Goal: Task Accomplishment & Management: Manage account settings

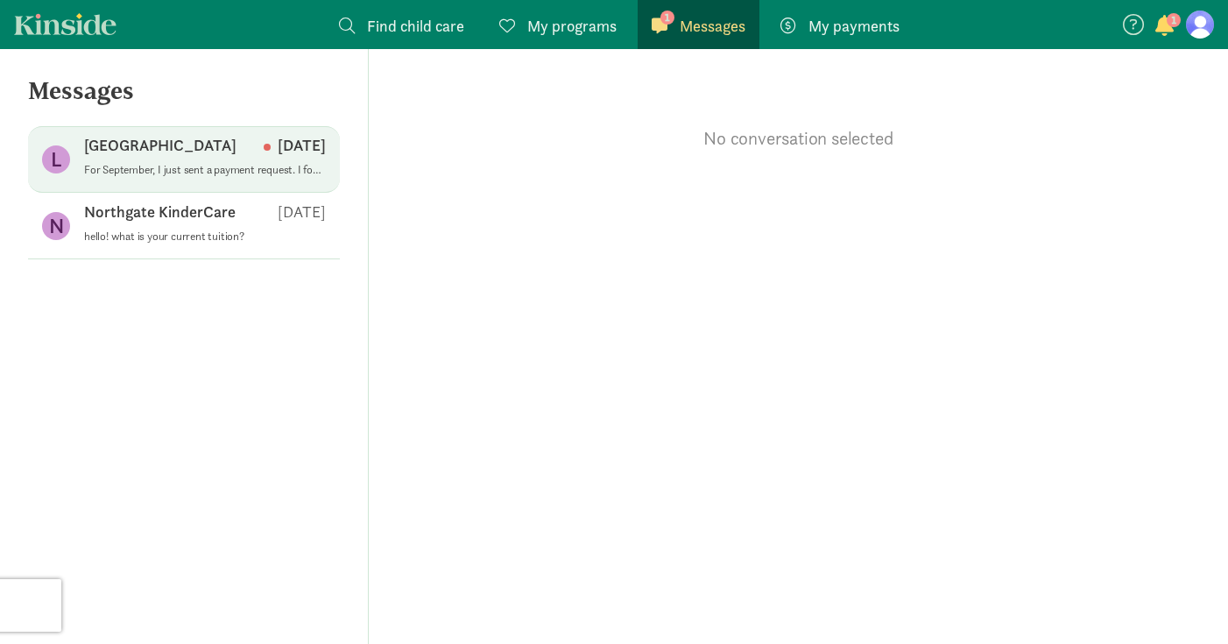
click at [179, 180] on span "Lighthouse Montessori School Aug 21 For September, I just sent a payment reques…" at bounding box center [205, 159] width 242 height 49
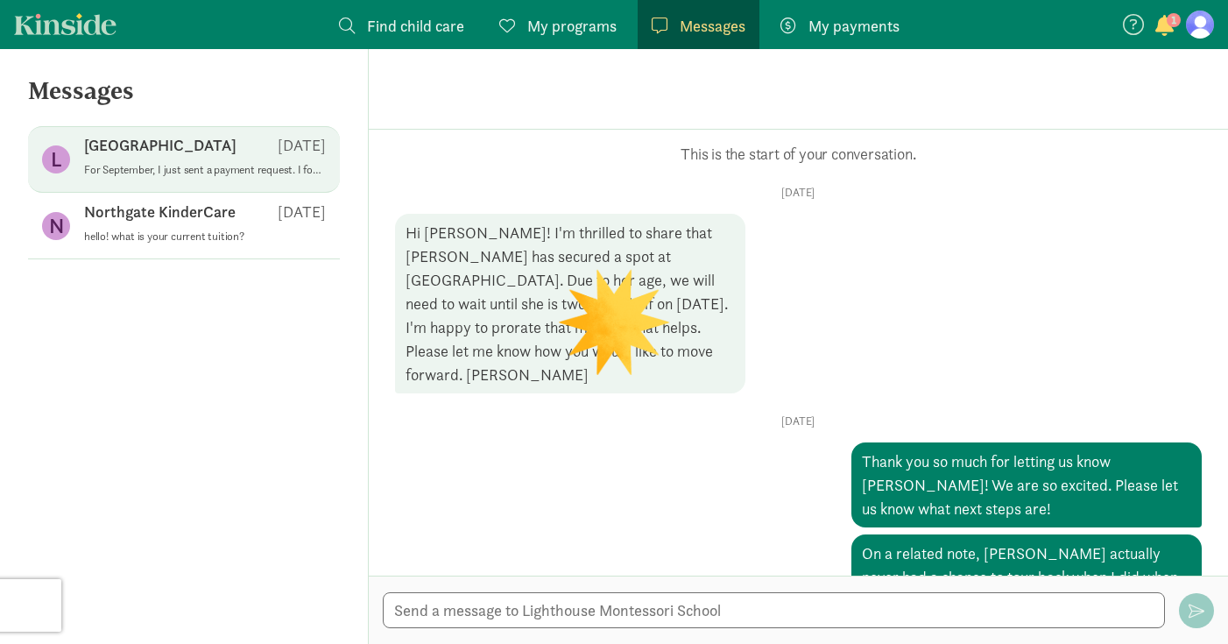
scroll to position [655, 0]
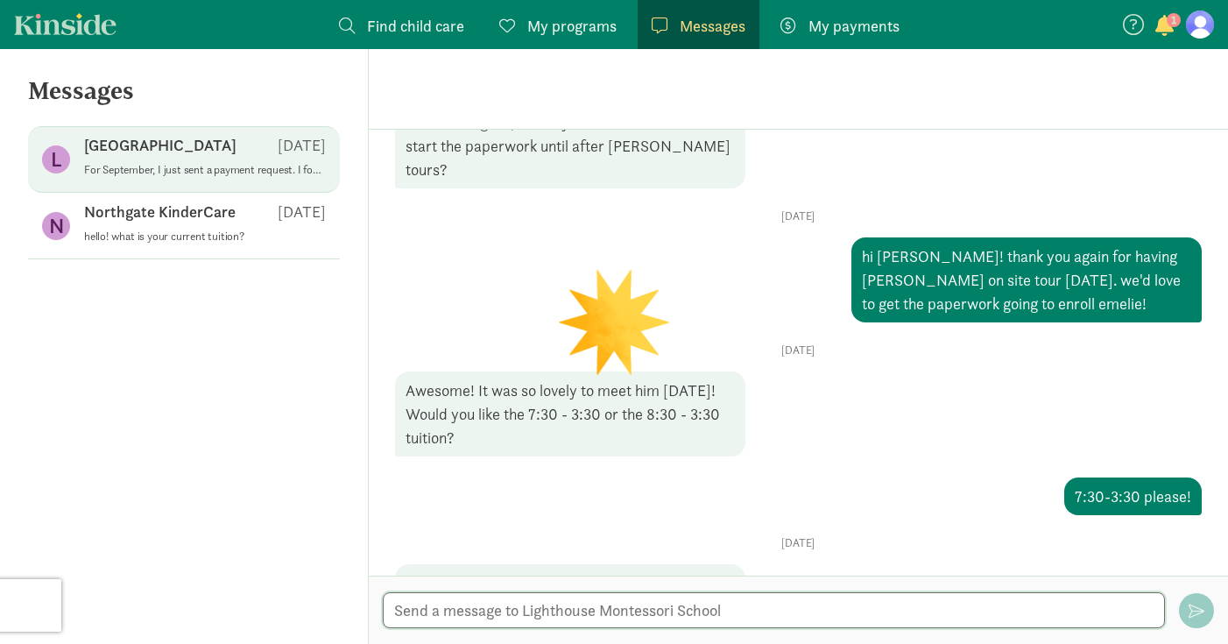
click at [574, 608] on textarea at bounding box center [774, 610] width 782 height 36
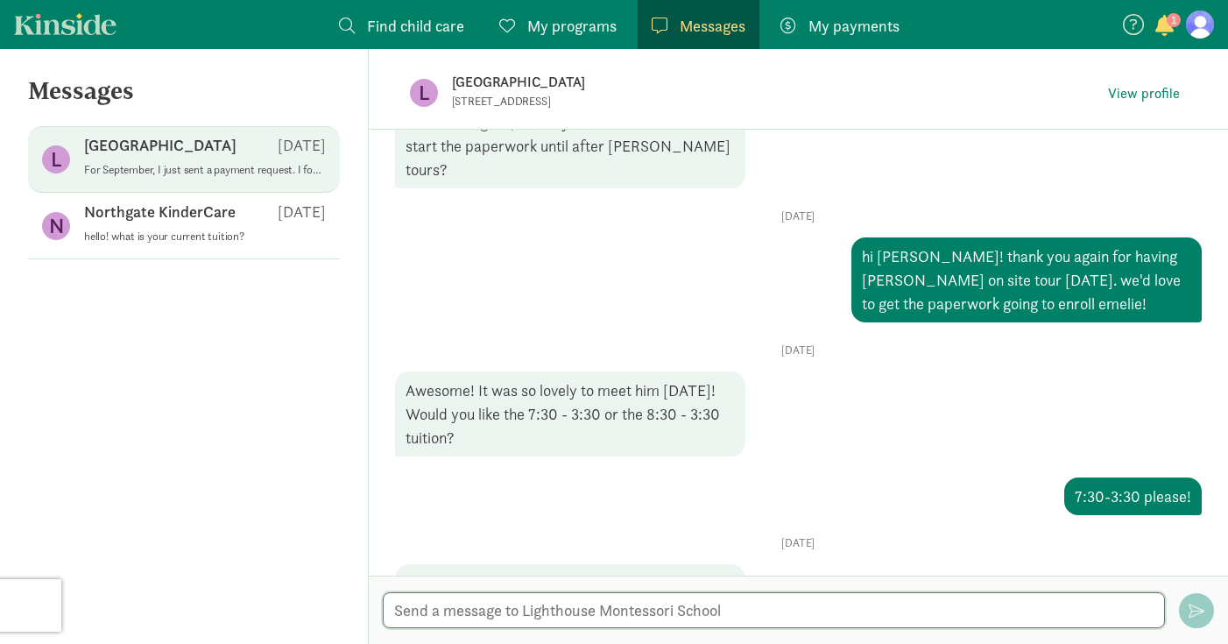
type textarea "w"
type textarea "no worries, thank you!!"
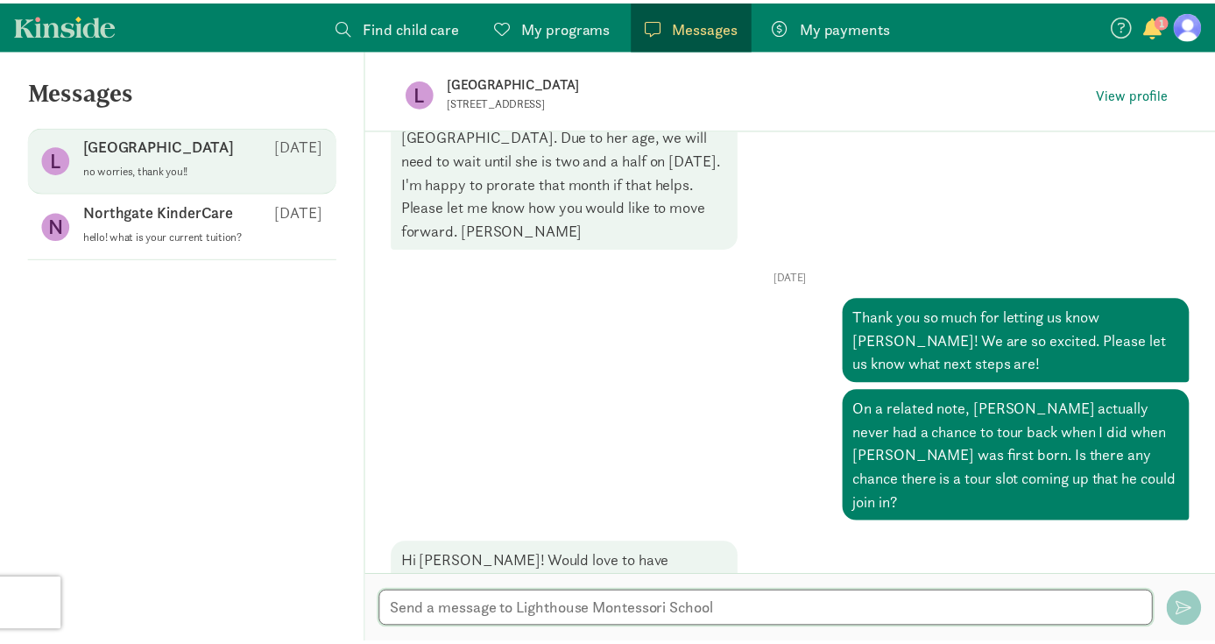
scroll to position [125, 0]
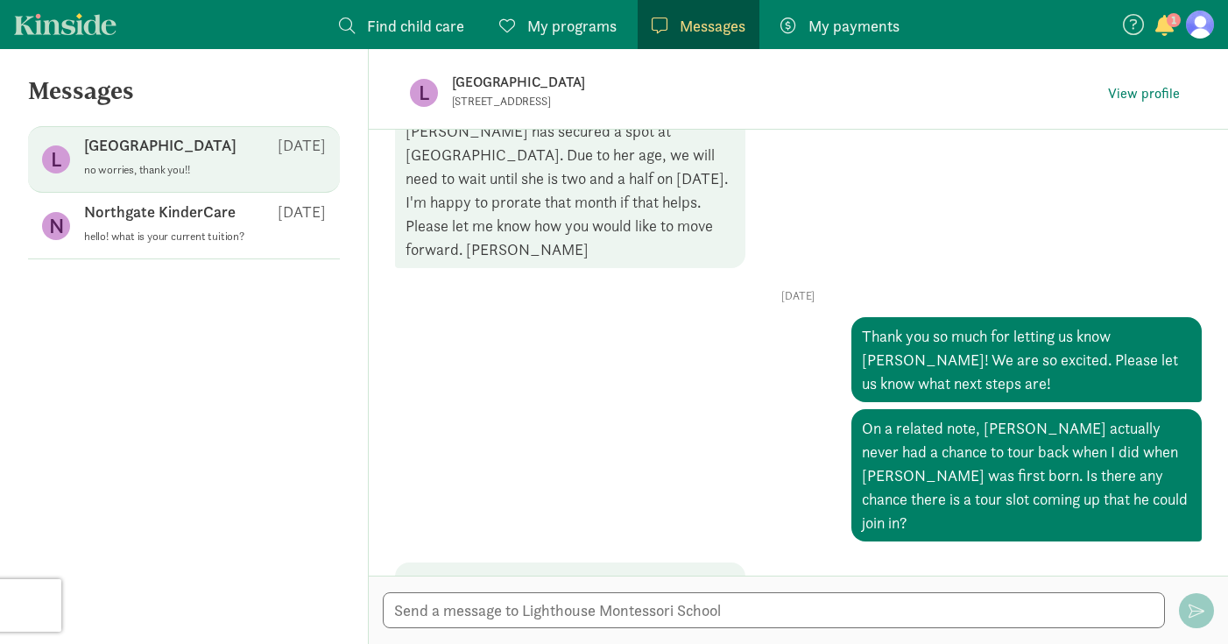
click at [577, 19] on span "My programs" at bounding box center [571, 26] width 89 height 24
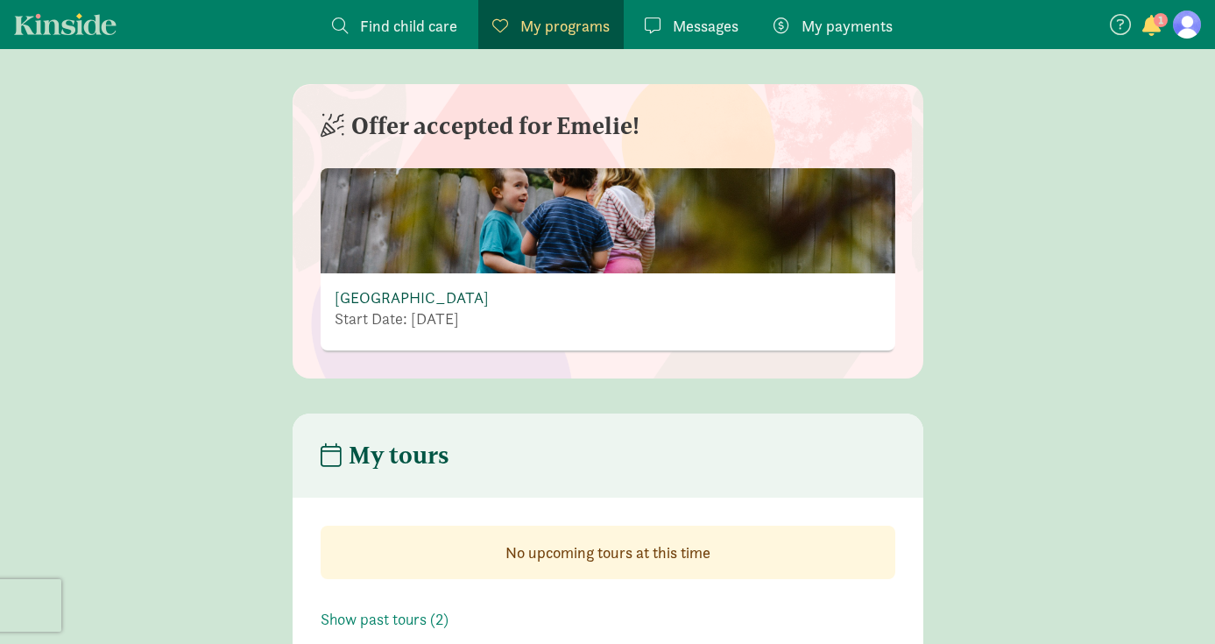
click at [459, 299] on link "[GEOGRAPHIC_DATA]" at bounding box center [412, 297] width 154 height 20
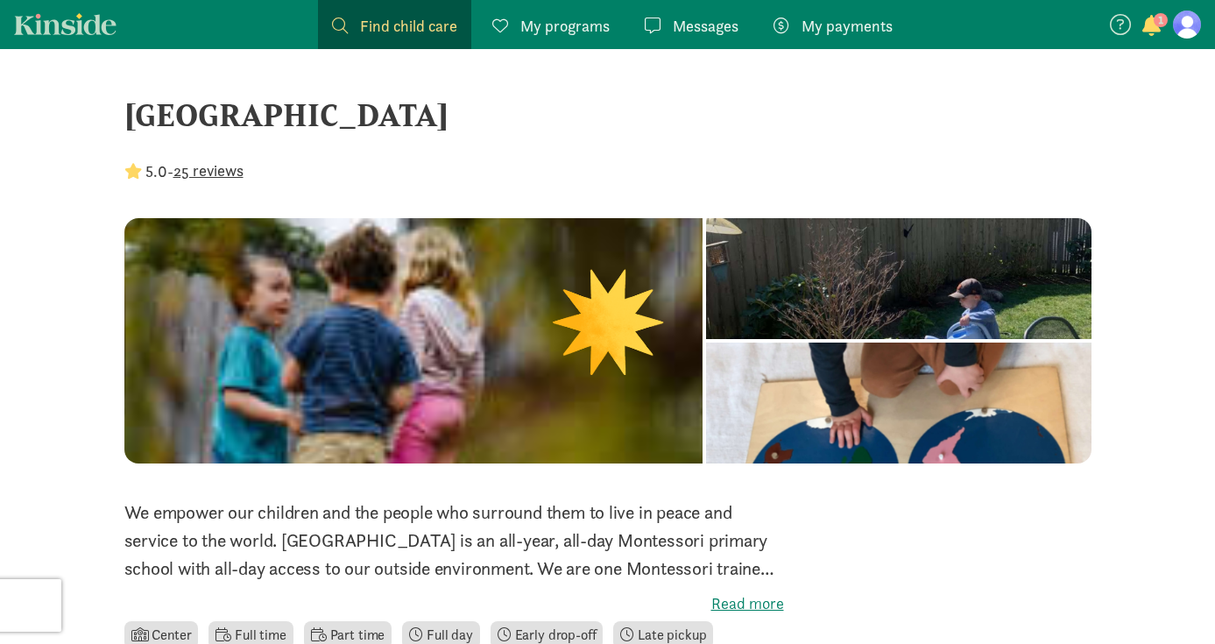
click at [865, 25] on span "My payments" at bounding box center [847, 26] width 91 height 24
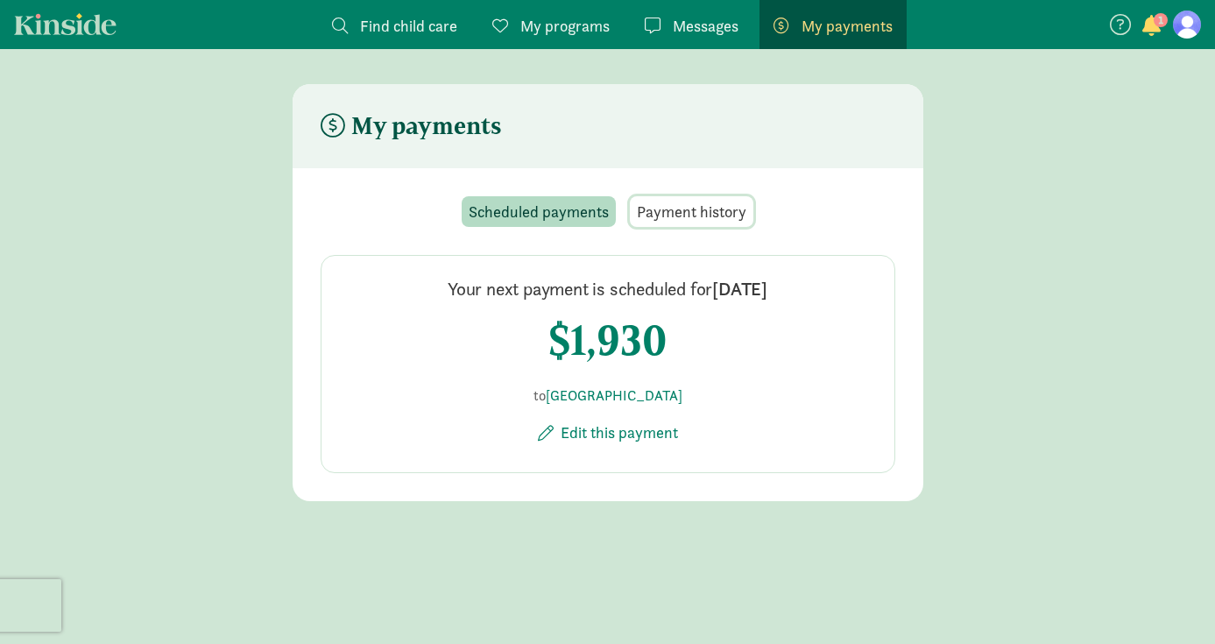
click at [693, 210] on span "Payment history" at bounding box center [692, 212] width 110 height 24
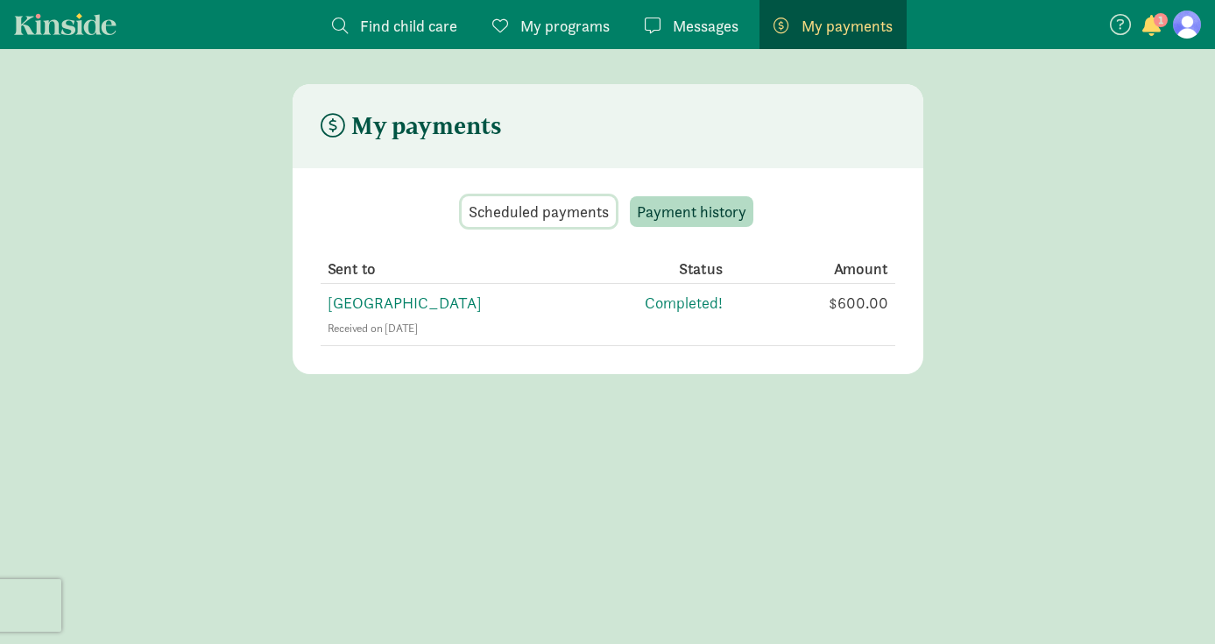
click at [544, 207] on span "Scheduled payments" at bounding box center [539, 212] width 140 height 24
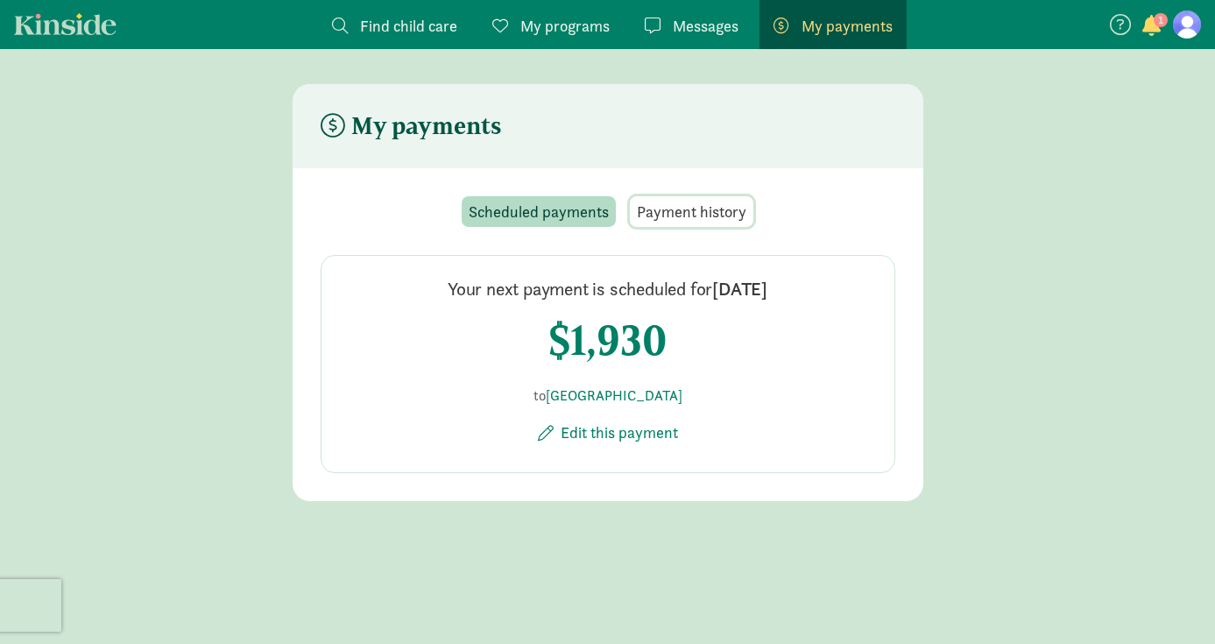
click at [641, 211] on span "Payment history" at bounding box center [692, 212] width 110 height 24
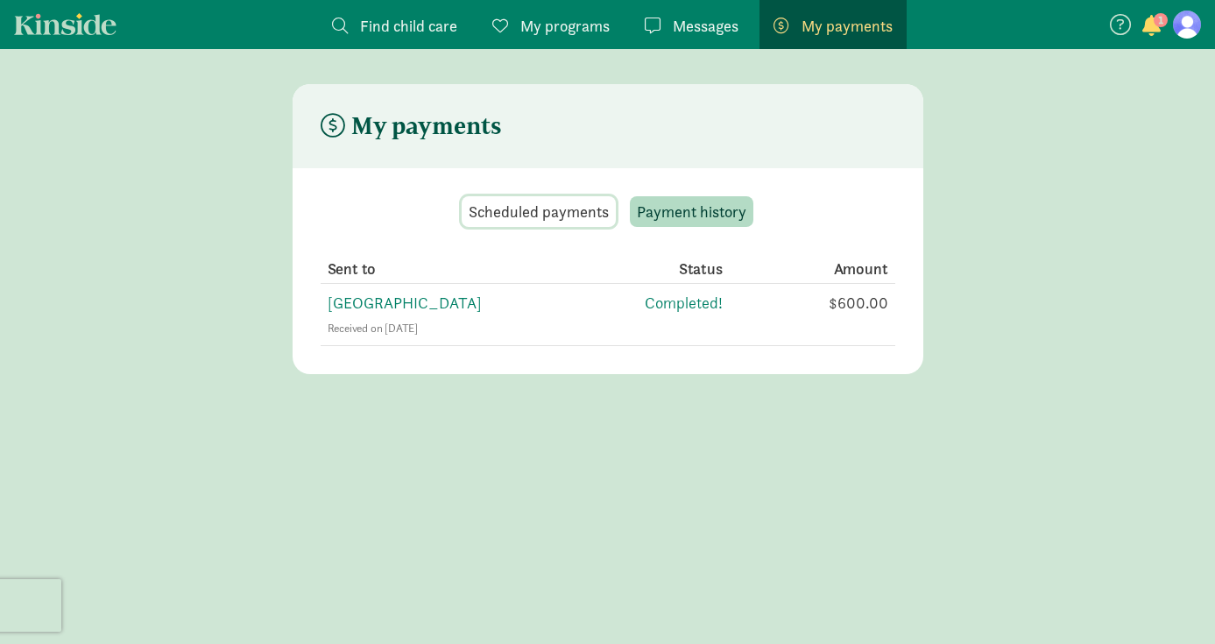
click at [500, 202] on span "Scheduled payments" at bounding box center [539, 212] width 140 height 24
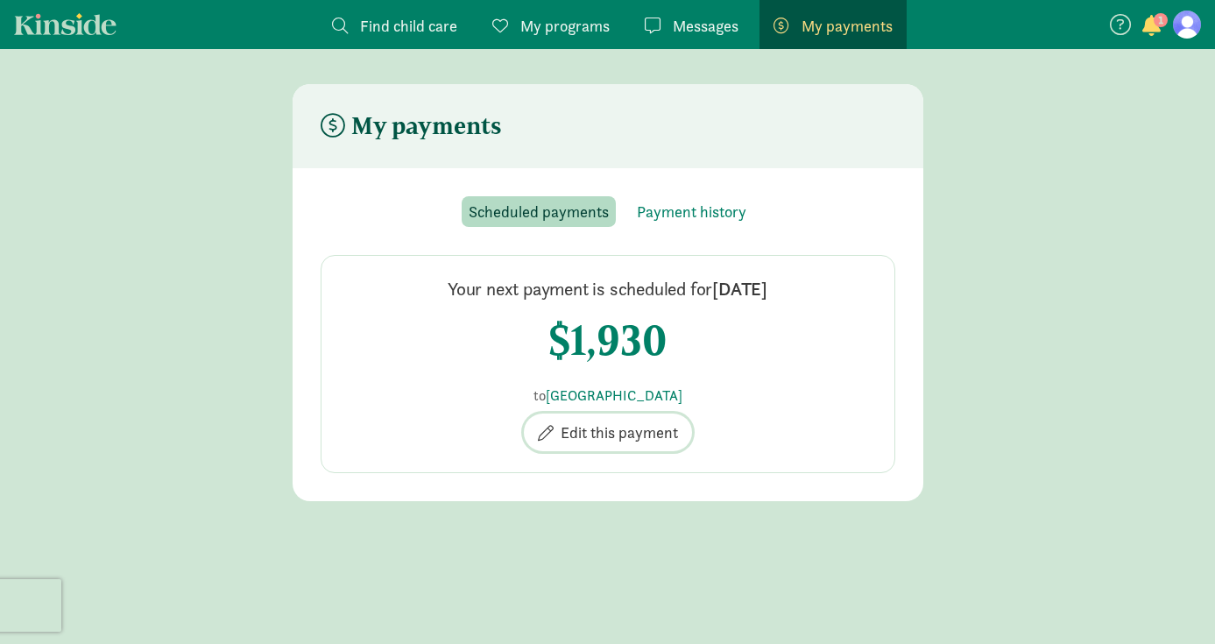
click at [599, 429] on span "Edit this payment" at bounding box center [619, 433] width 117 height 24
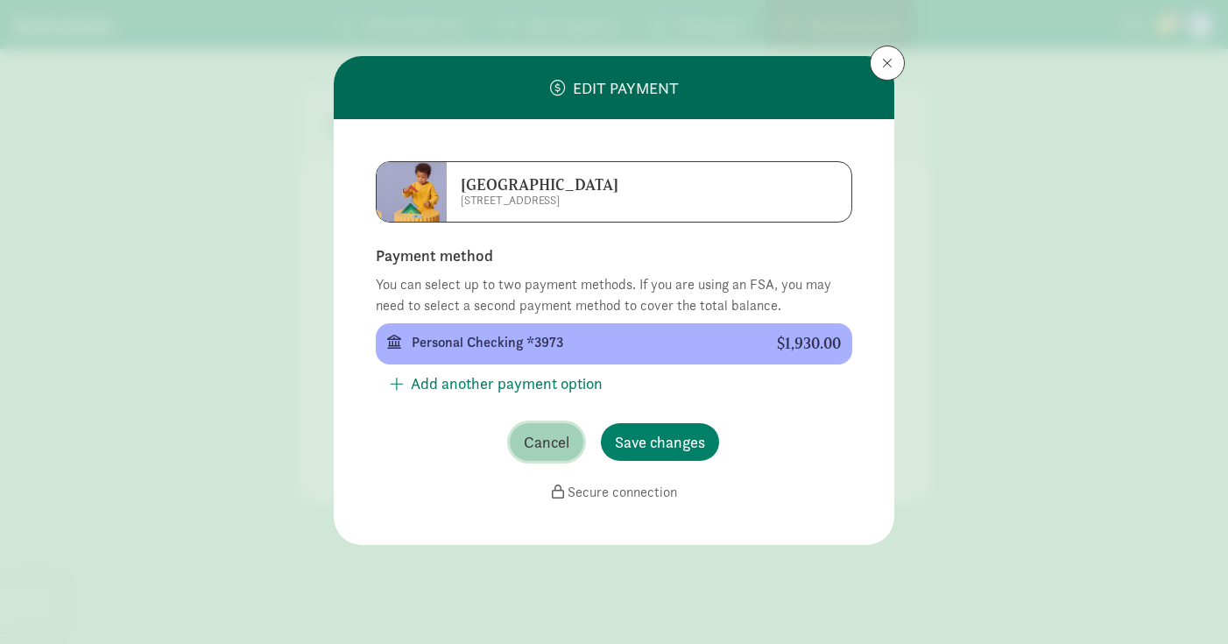
click at [546, 440] on span "Cancel" at bounding box center [547, 442] width 46 height 24
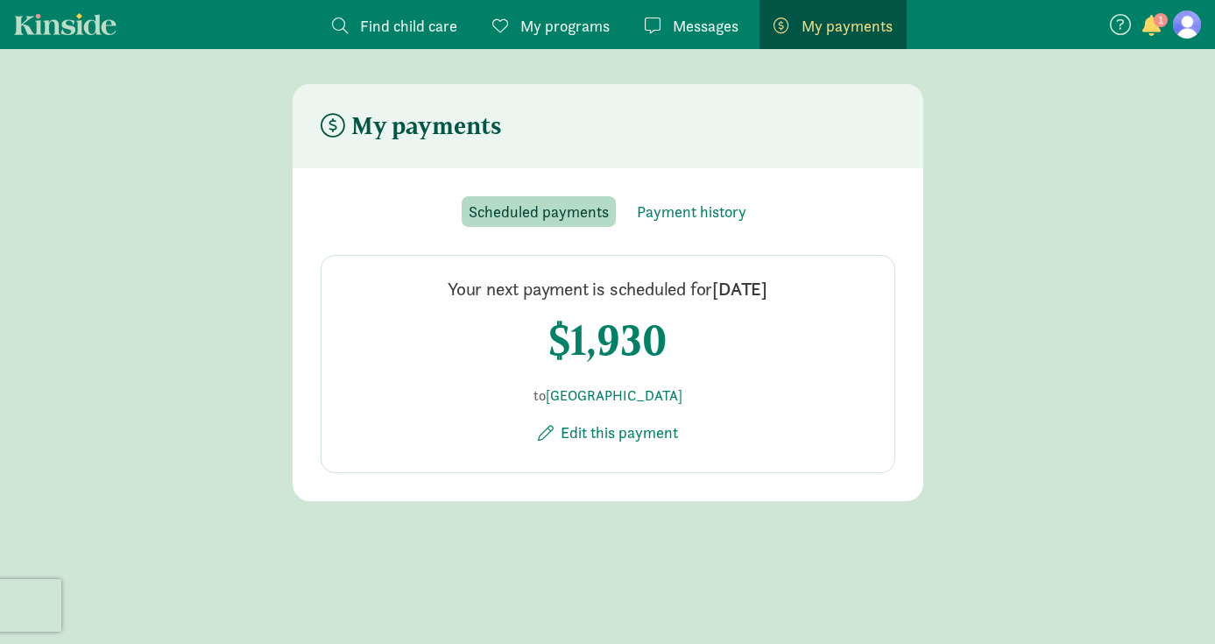
click at [684, 28] on span "Messages" at bounding box center [706, 26] width 66 height 24
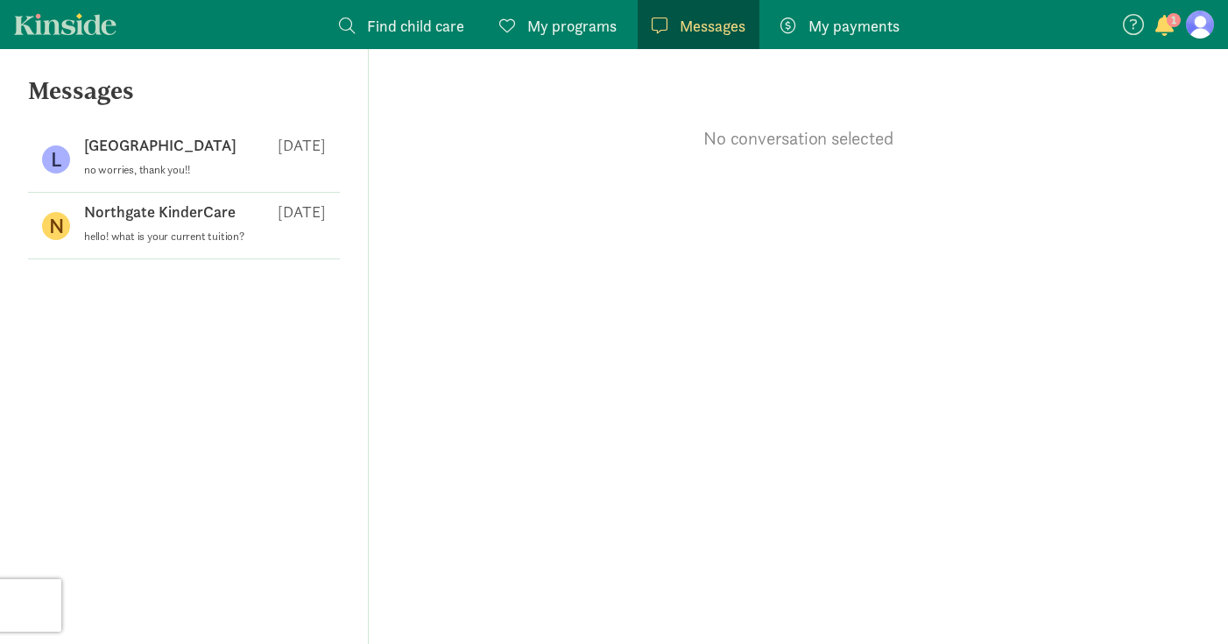
click at [810, 35] on span "My payments" at bounding box center [854, 26] width 91 height 24
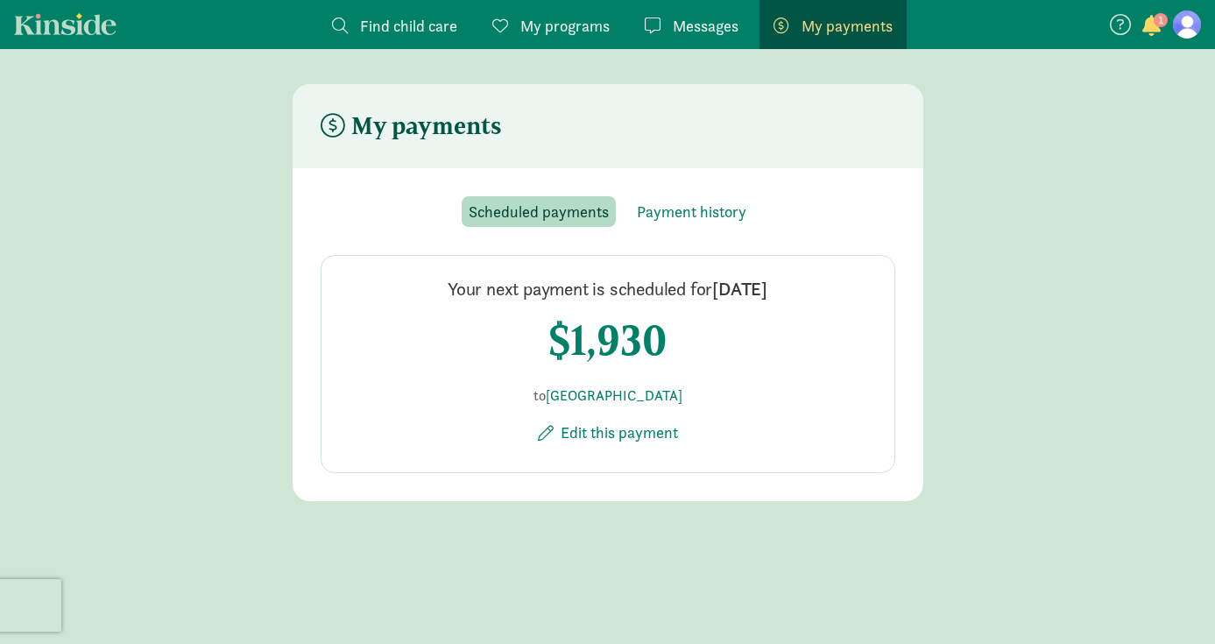
click at [1145, 26] on span "button" at bounding box center [1151, 25] width 18 height 21
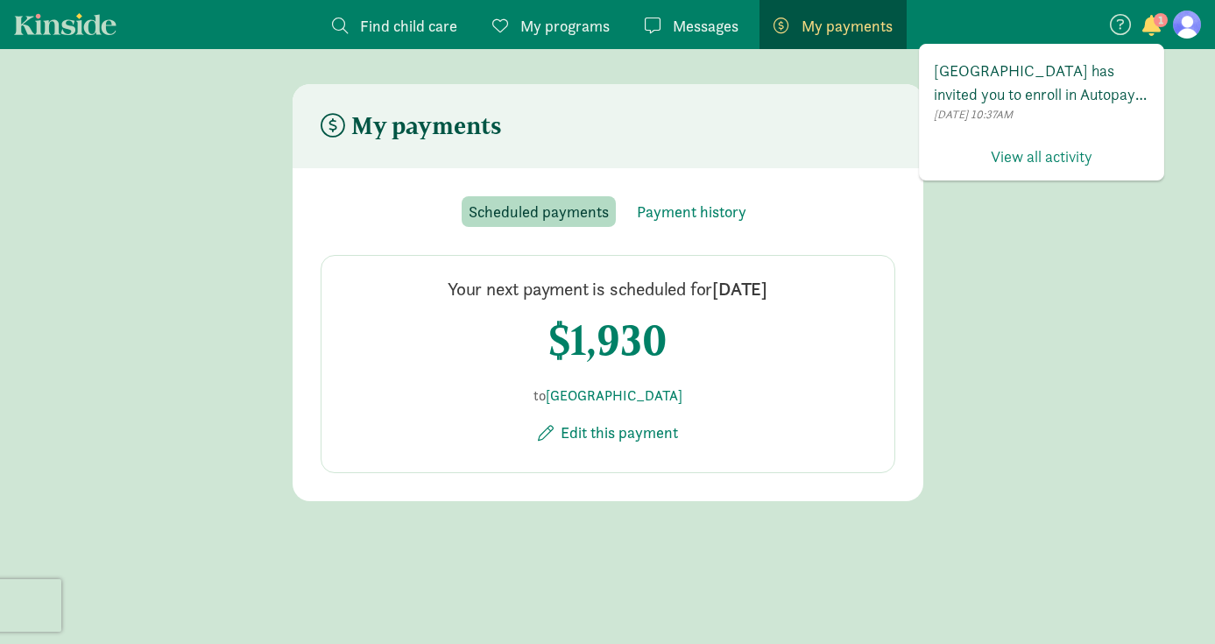
click at [1038, 79] on span "Lighthouse Montessori School has invited you to enroll in Autopay for your regu…" at bounding box center [1042, 82] width 216 height 47
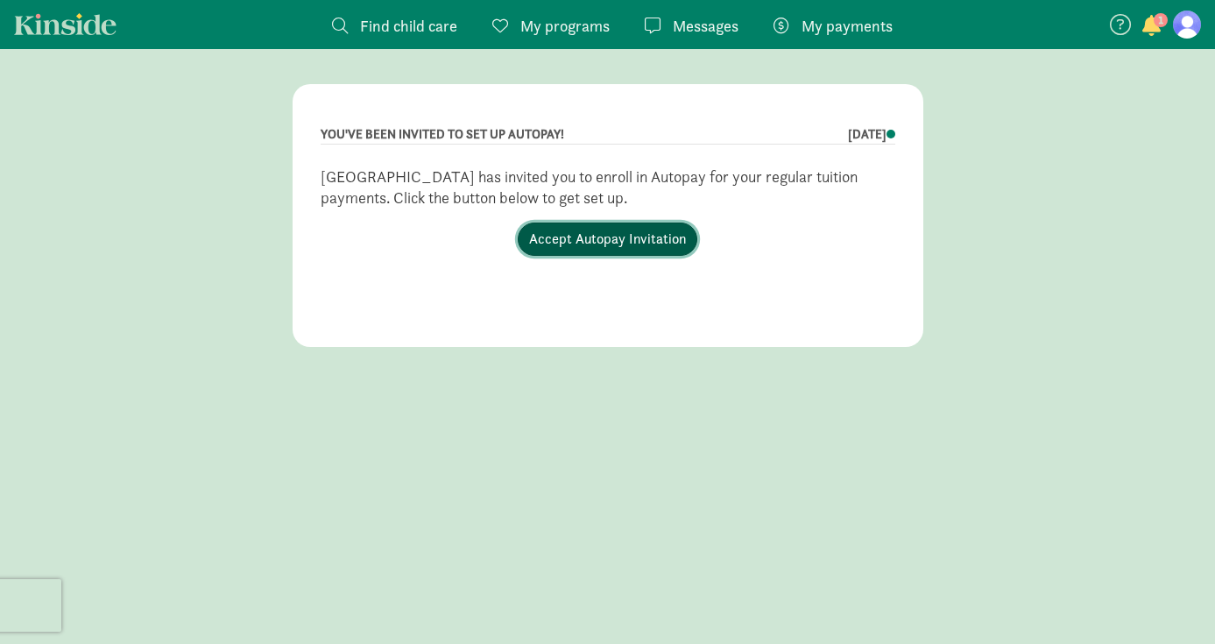
click at [629, 234] on link "Accept Autopay Invitation" at bounding box center [608, 239] width 180 height 33
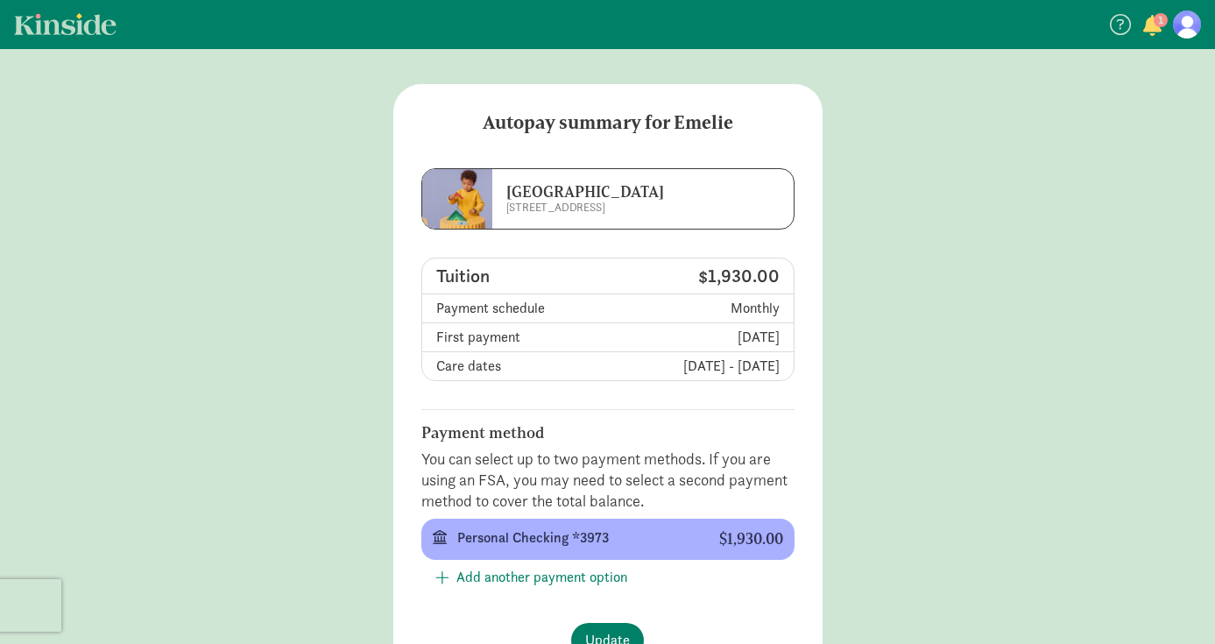
click at [1148, 28] on span "button" at bounding box center [1152, 25] width 18 height 21
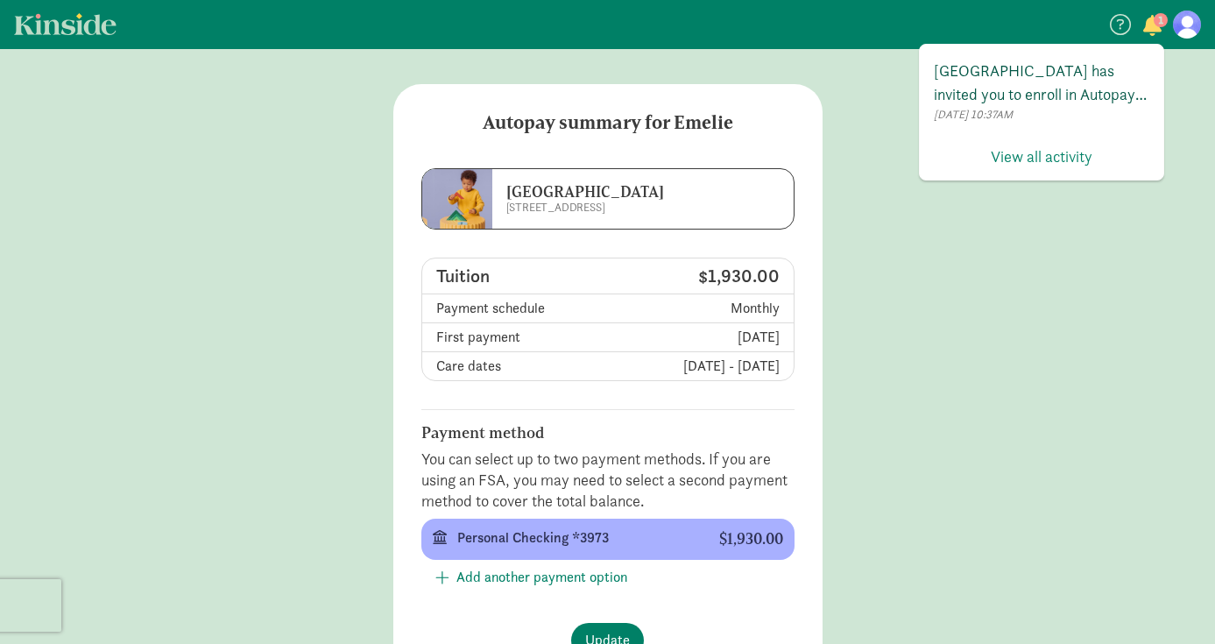
click at [1024, 84] on span "[GEOGRAPHIC_DATA] has invited you to enroll in Autopay for your regular tuition…" at bounding box center [1042, 82] width 216 height 47
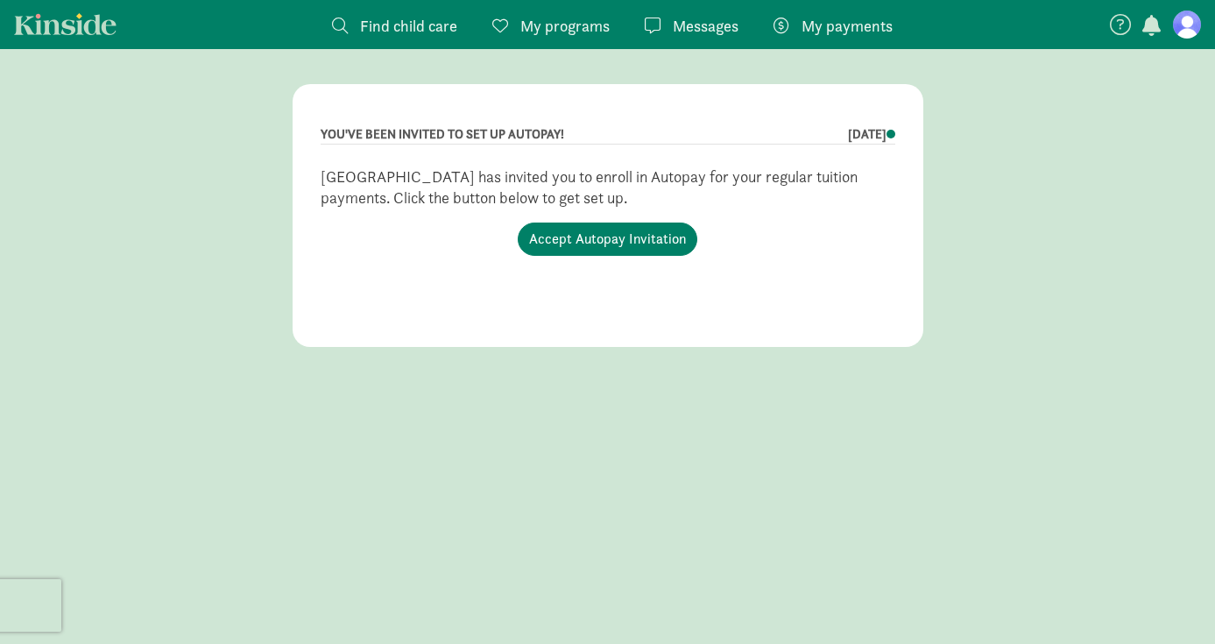
click at [579, 18] on span "My programs" at bounding box center [564, 26] width 89 height 24
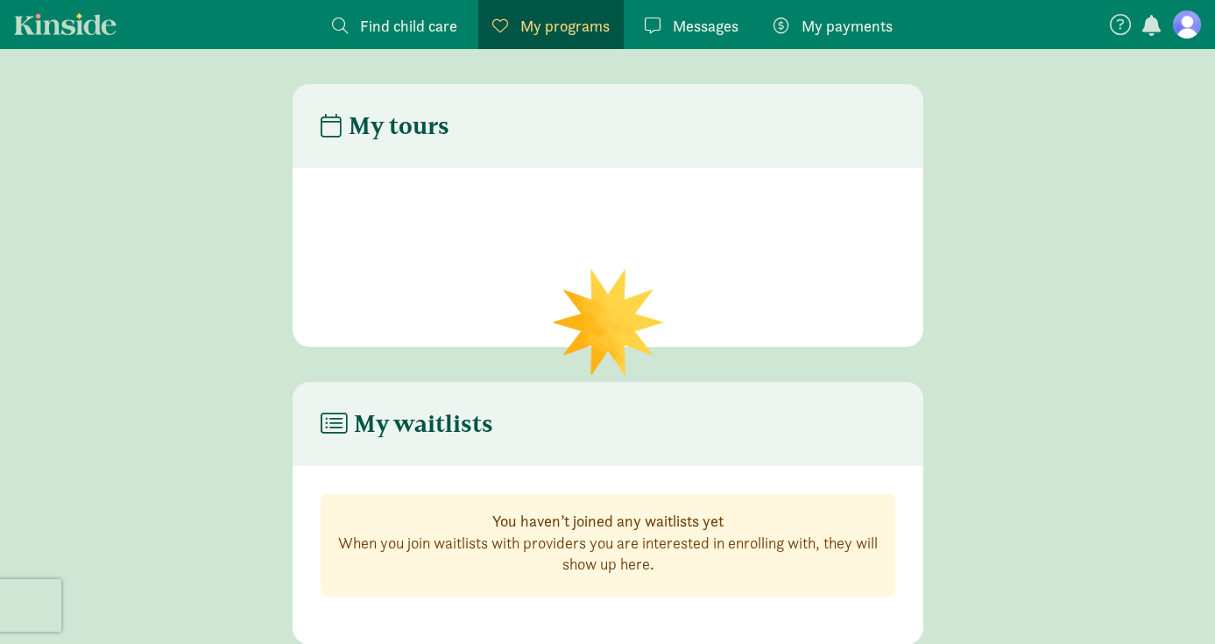
click at [1188, 33] on figure at bounding box center [1187, 25] width 28 height 28
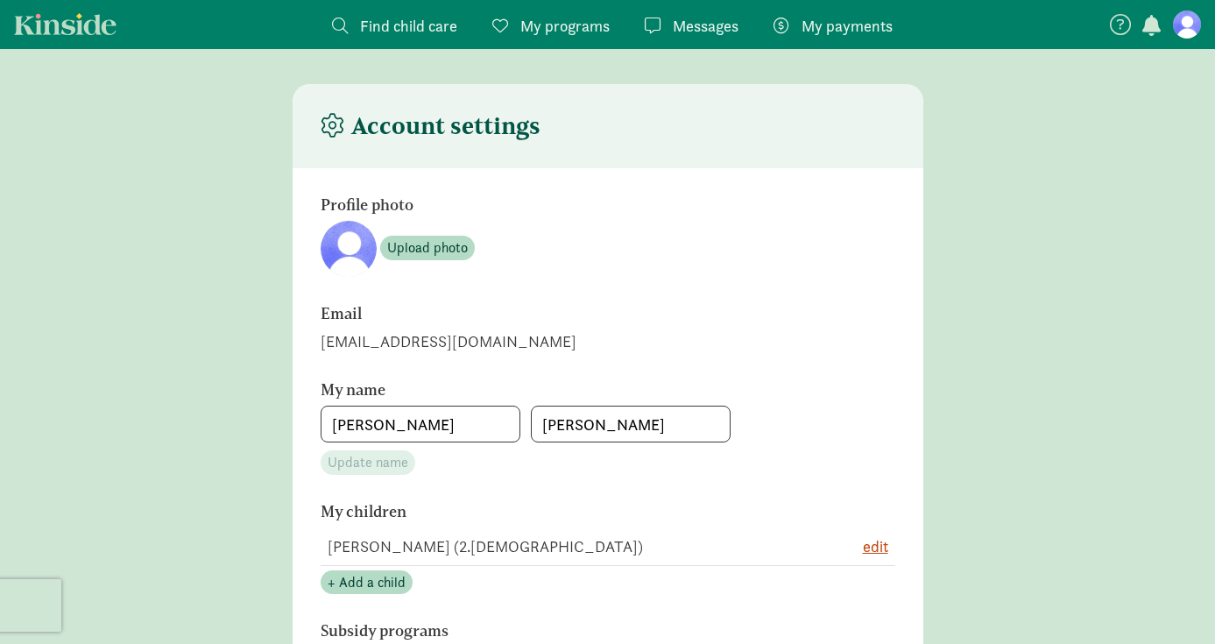
click at [1145, 30] on span "button" at bounding box center [1151, 25] width 18 height 21
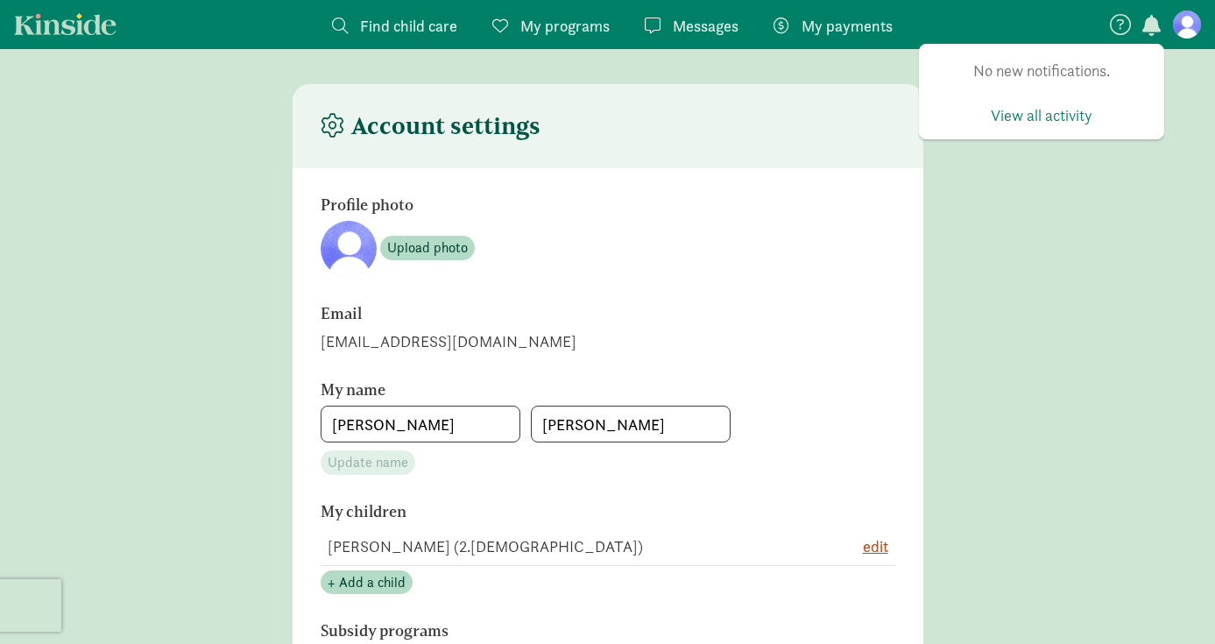
click at [830, 23] on span "My payments" at bounding box center [847, 26] width 91 height 24
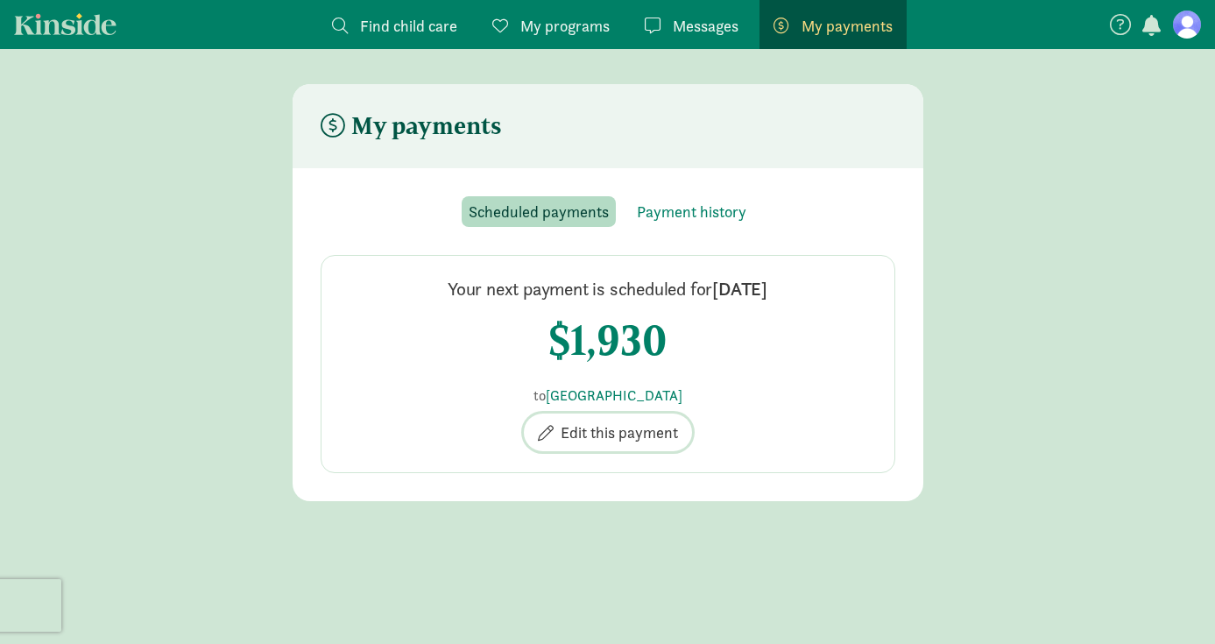
click at [626, 422] on span "Edit this payment" at bounding box center [619, 433] width 117 height 24
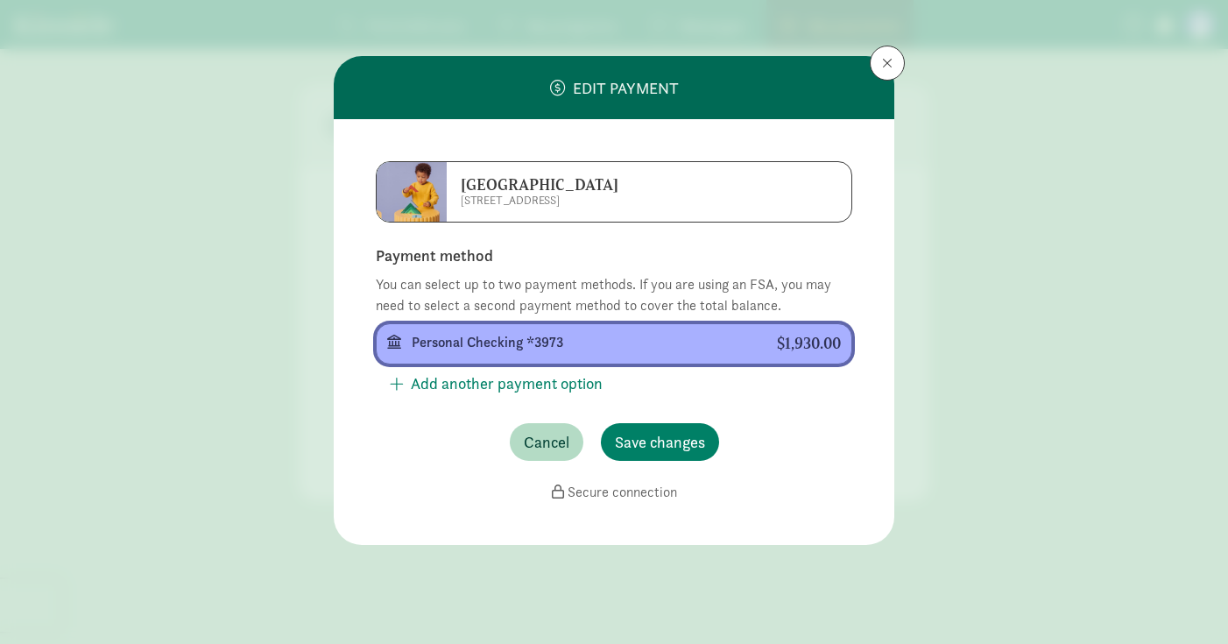
click at [486, 339] on div "Personal Checking *3973" at bounding box center [580, 342] width 337 height 21
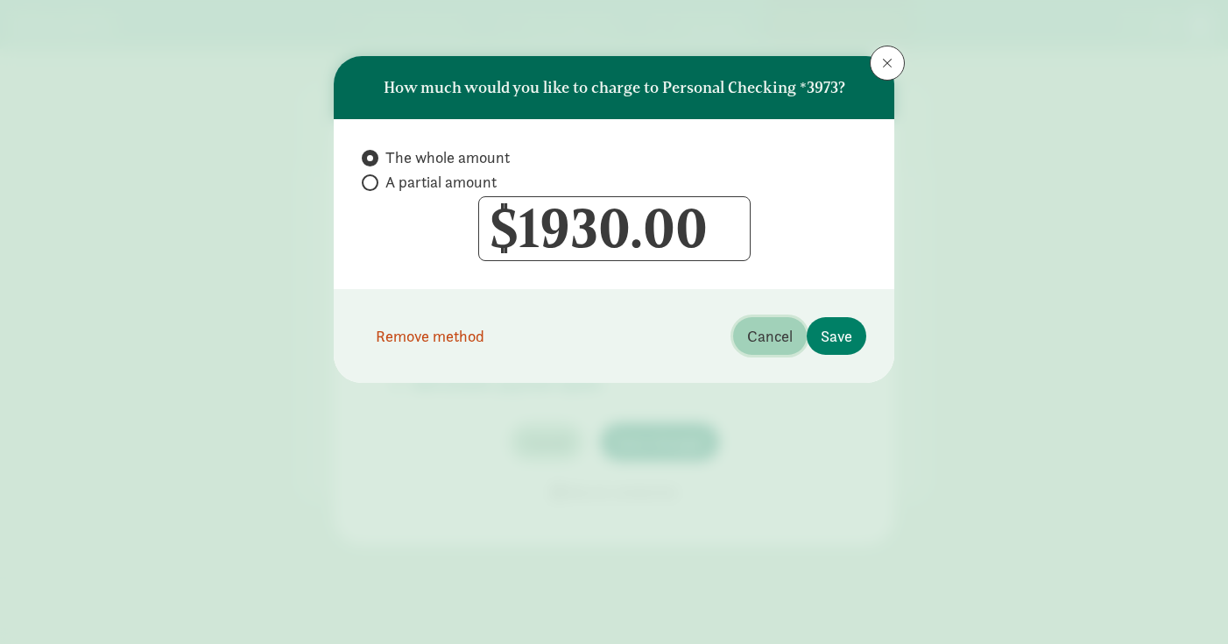
click at [781, 335] on span "Cancel" at bounding box center [770, 336] width 46 height 24
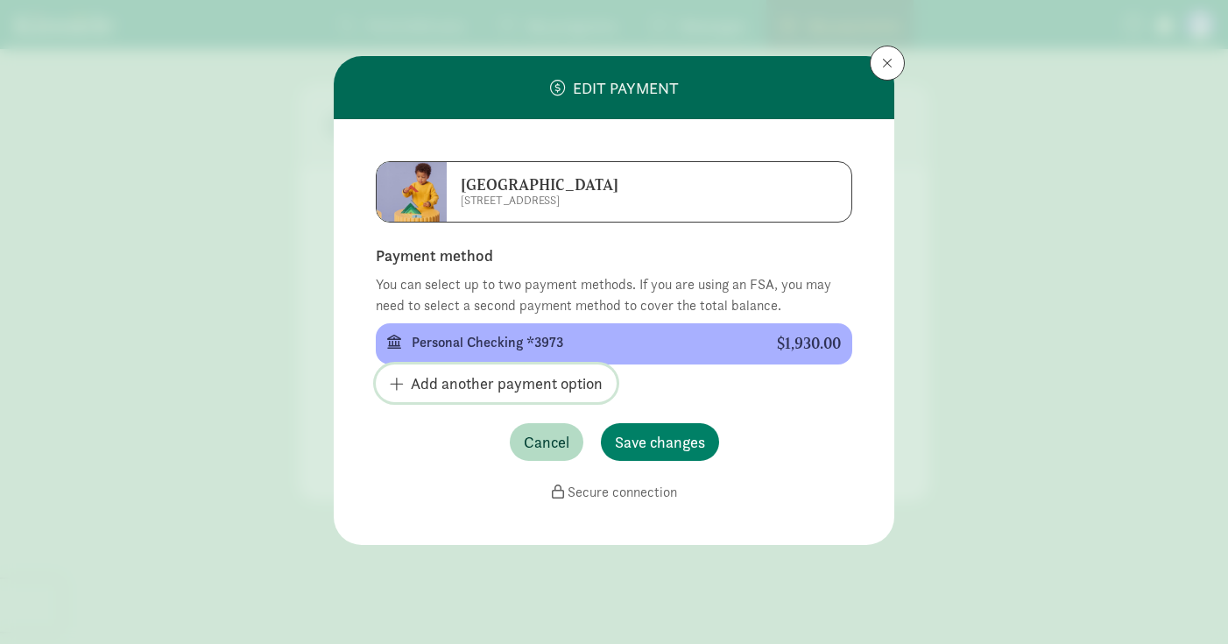
click at [491, 385] on span "Add another payment option" at bounding box center [507, 383] width 192 height 24
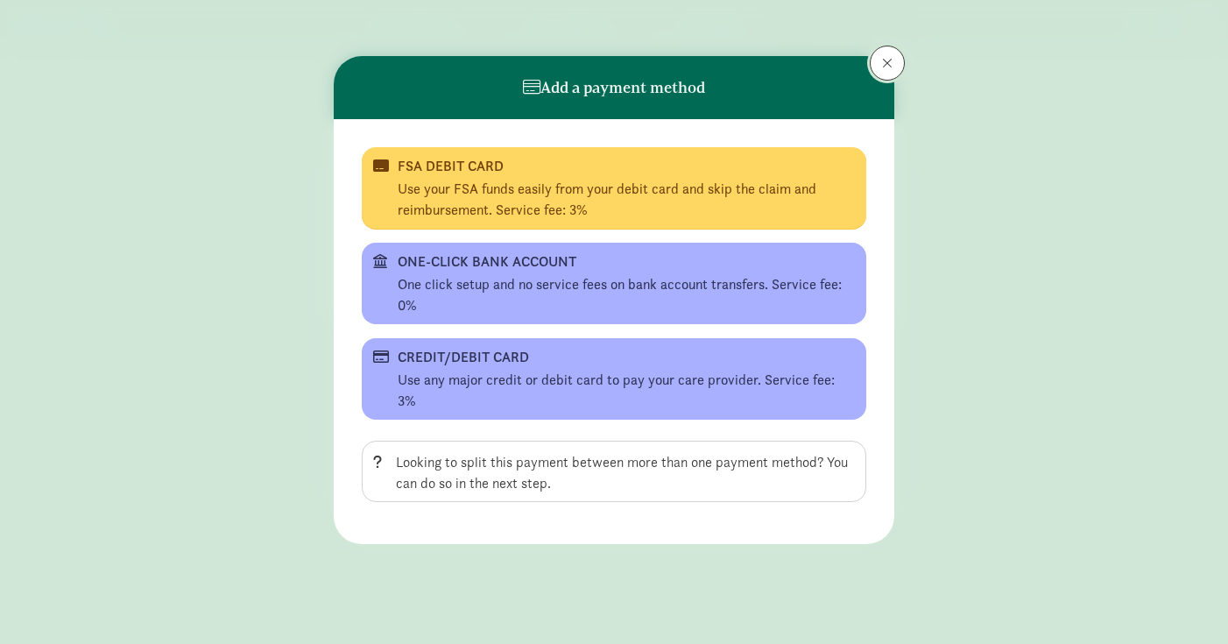
click at [902, 56] on button at bounding box center [887, 63] width 35 height 35
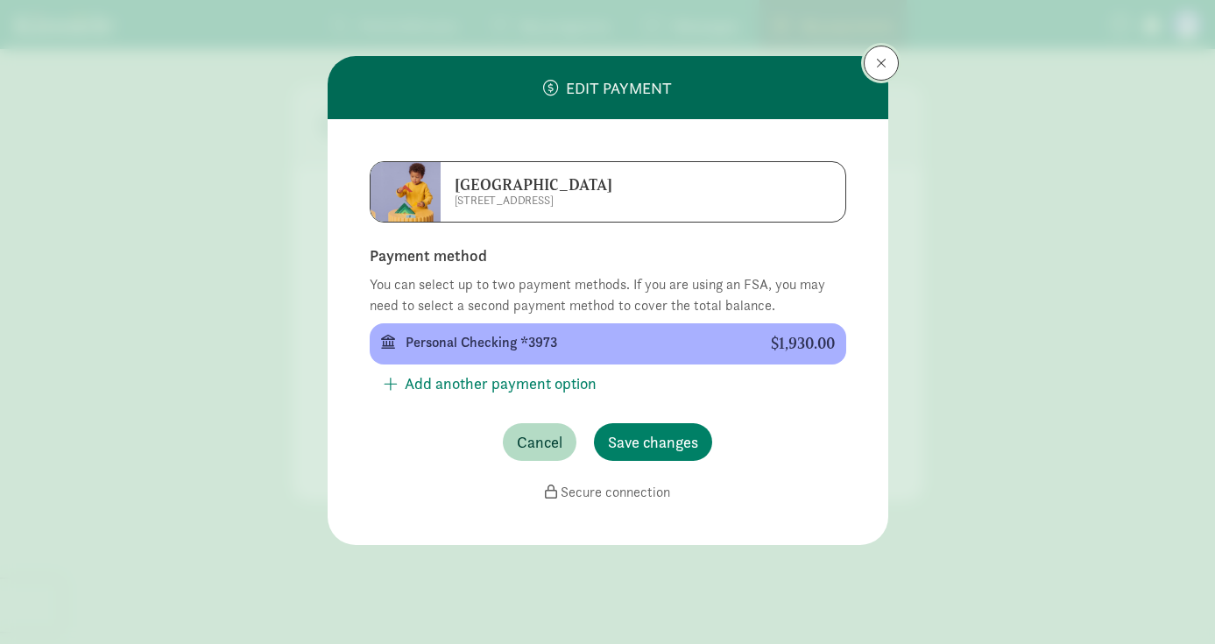
click at [866, 63] on button at bounding box center [881, 63] width 35 height 35
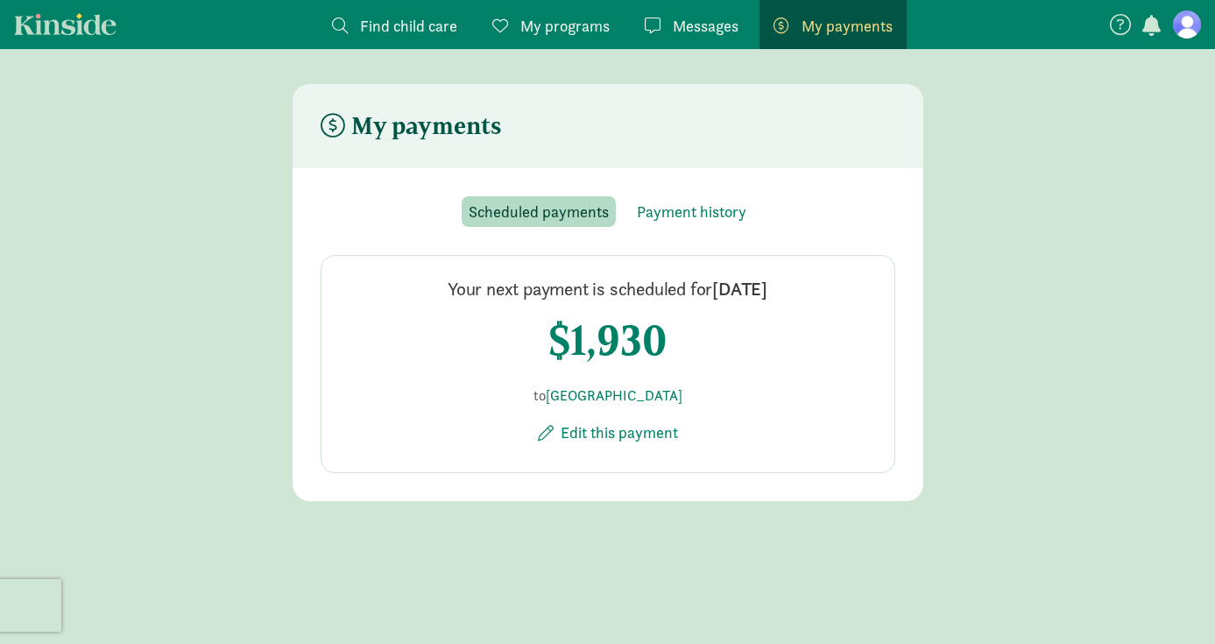
click at [696, 30] on span "Messages" at bounding box center [706, 26] width 66 height 24
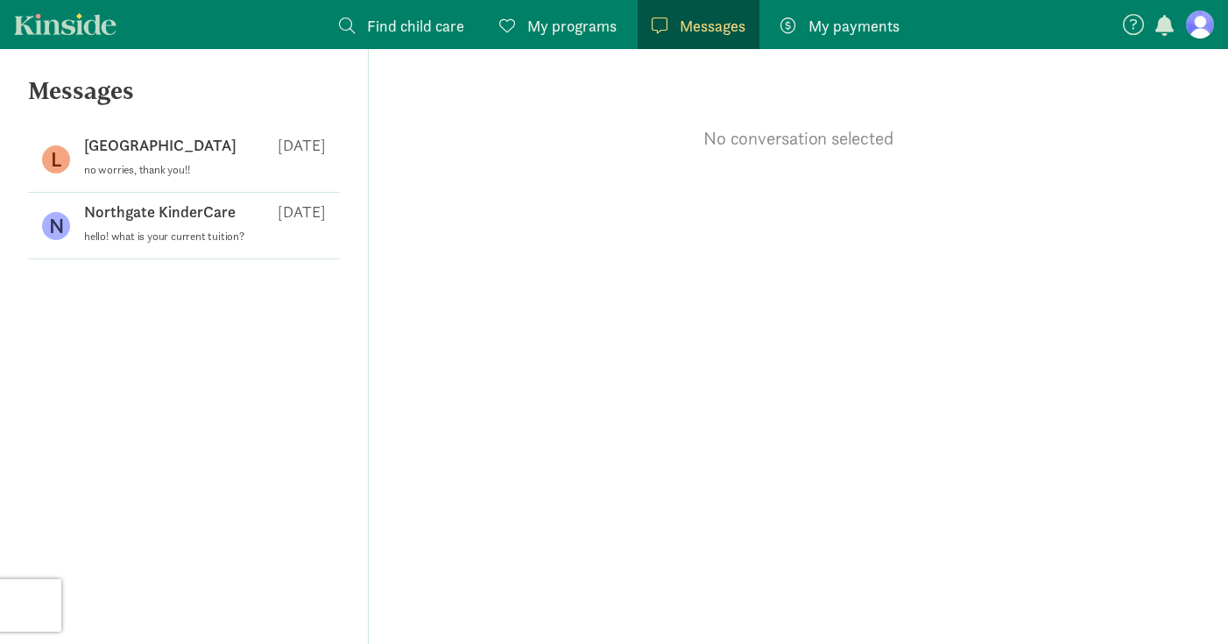
click at [548, 26] on span "My programs" at bounding box center [571, 26] width 89 height 24
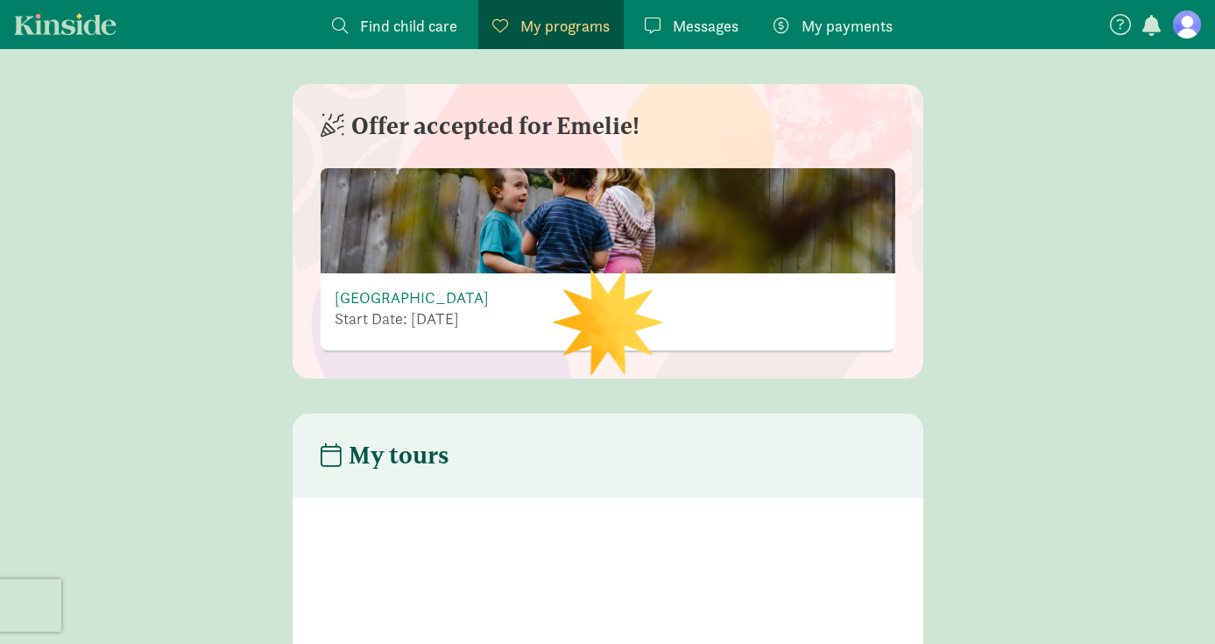
click at [697, 24] on span "Messages" at bounding box center [706, 26] width 66 height 24
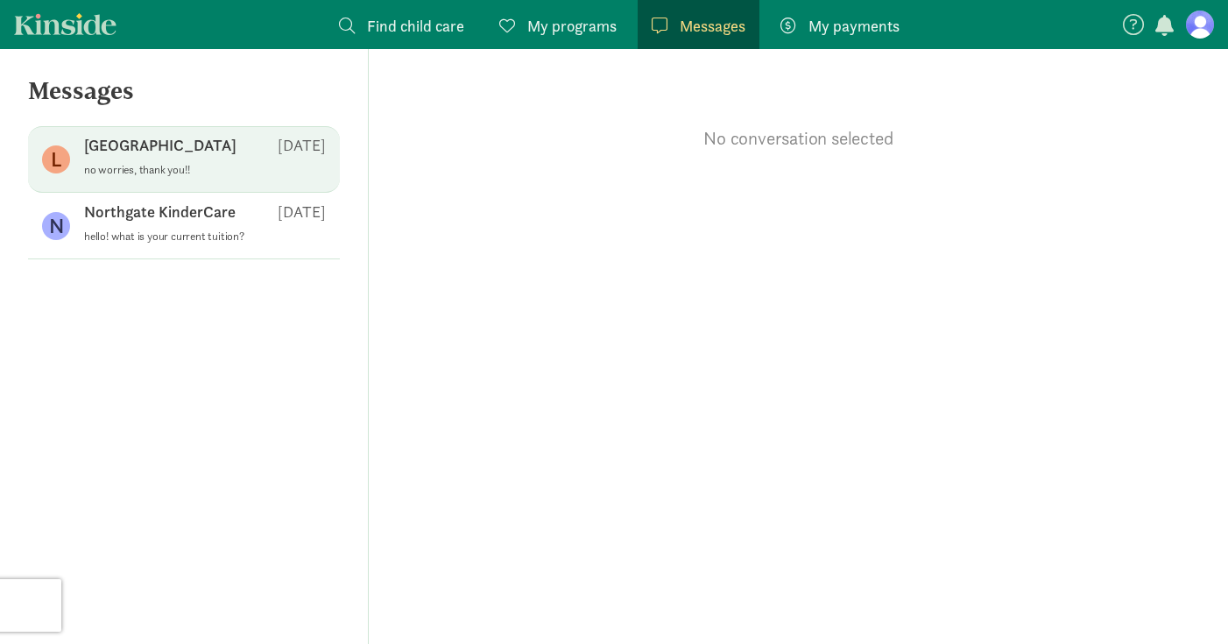
click at [216, 193] on div "[GEOGRAPHIC_DATA] [DATE] no worries, thank you!!" at bounding box center [184, 226] width 312 height 67
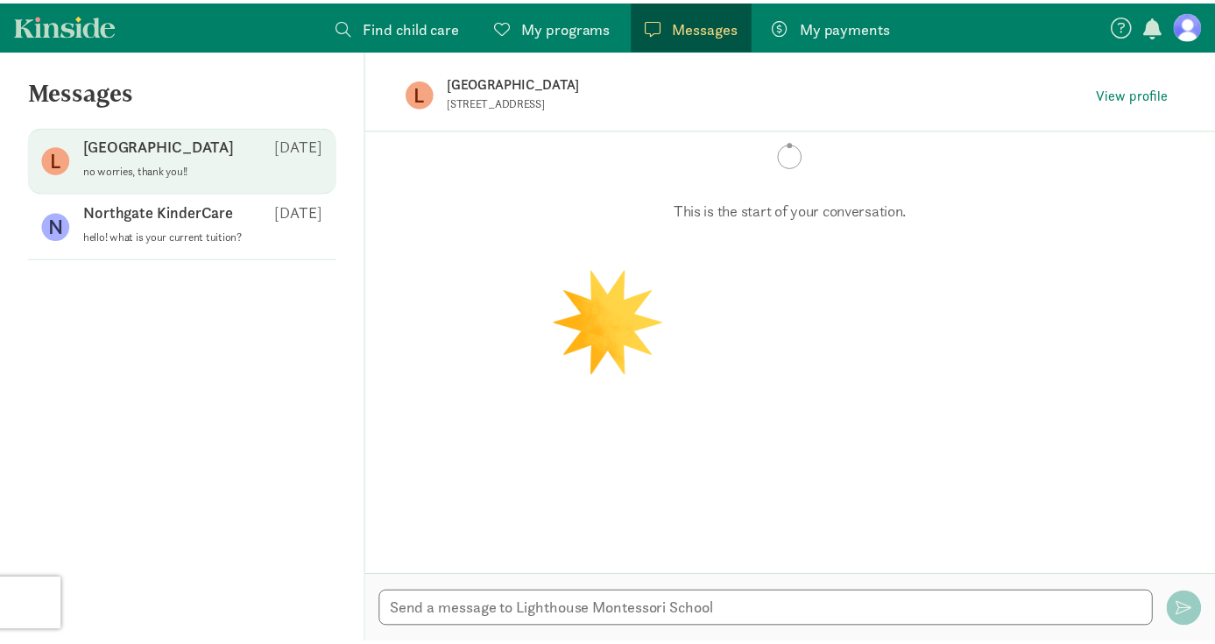
scroll to position [714, 0]
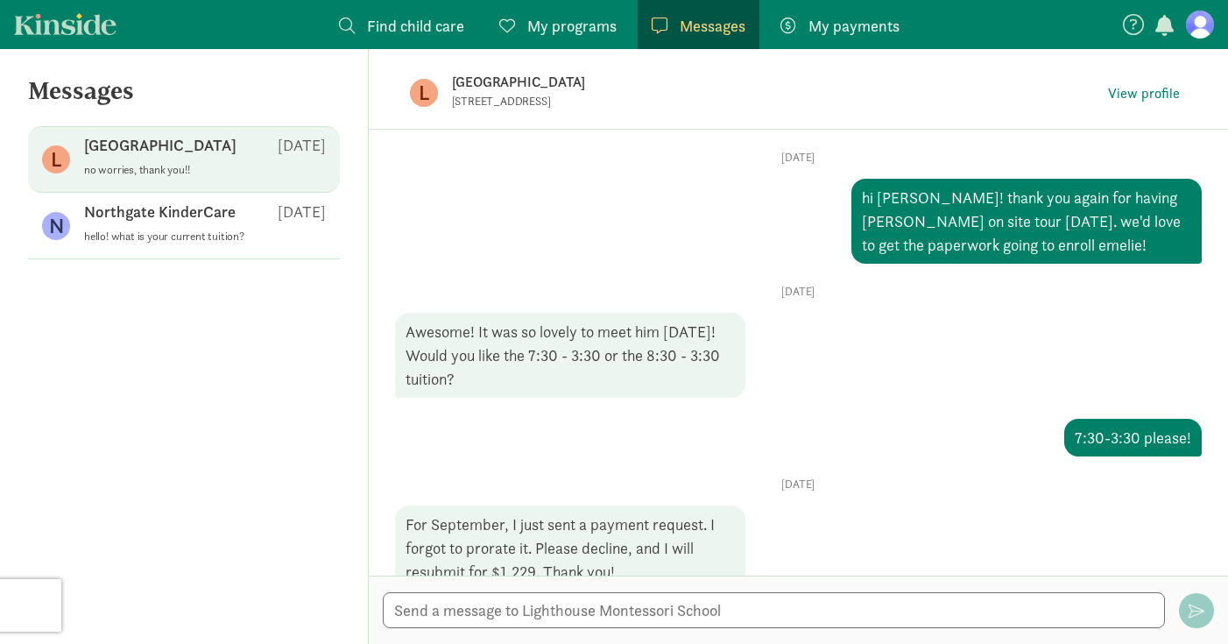
click at [435, 26] on span "Find child care" at bounding box center [415, 26] width 97 height 24
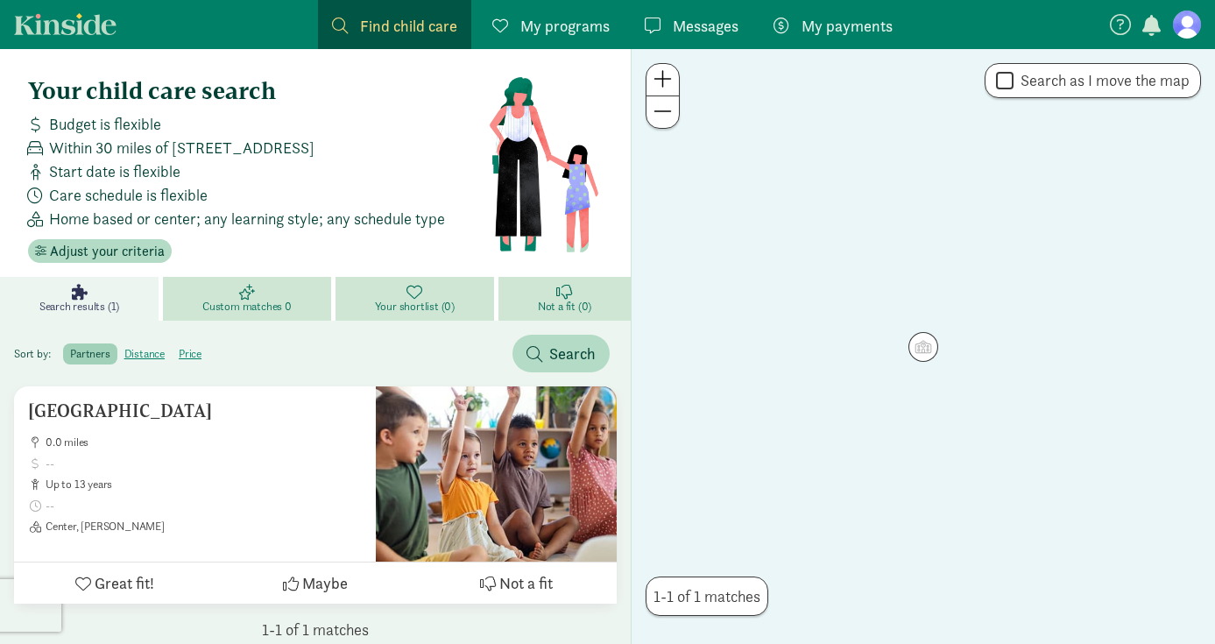
click at [562, 30] on span "My programs" at bounding box center [564, 26] width 89 height 24
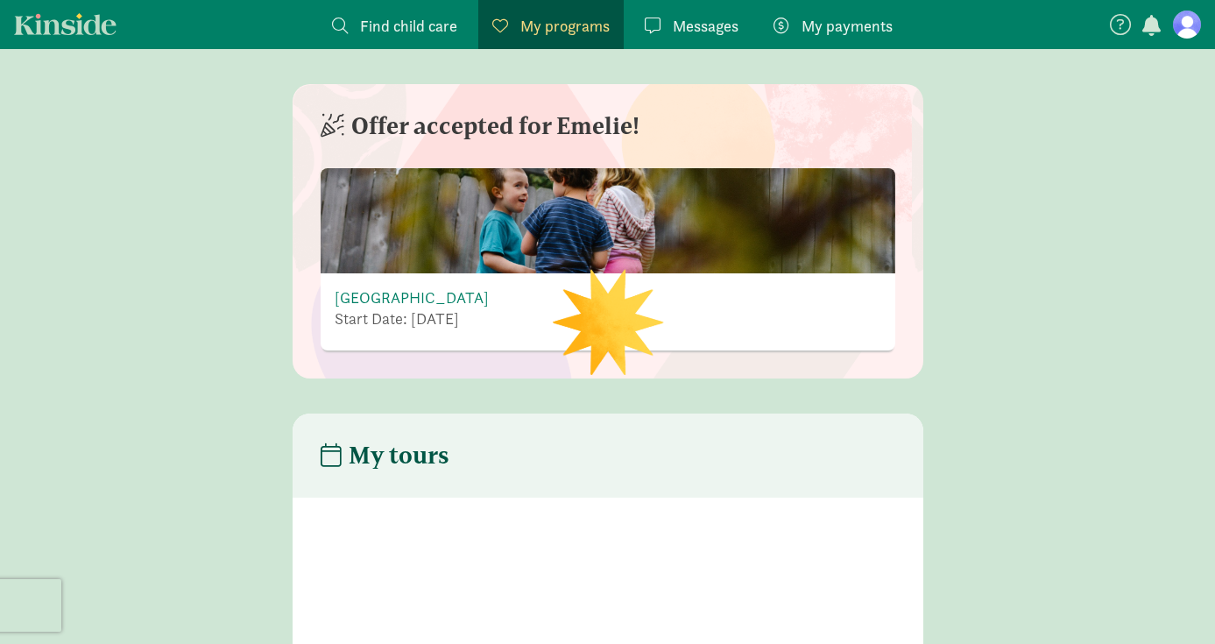
click at [399, 21] on span "Find child care" at bounding box center [408, 26] width 97 height 24
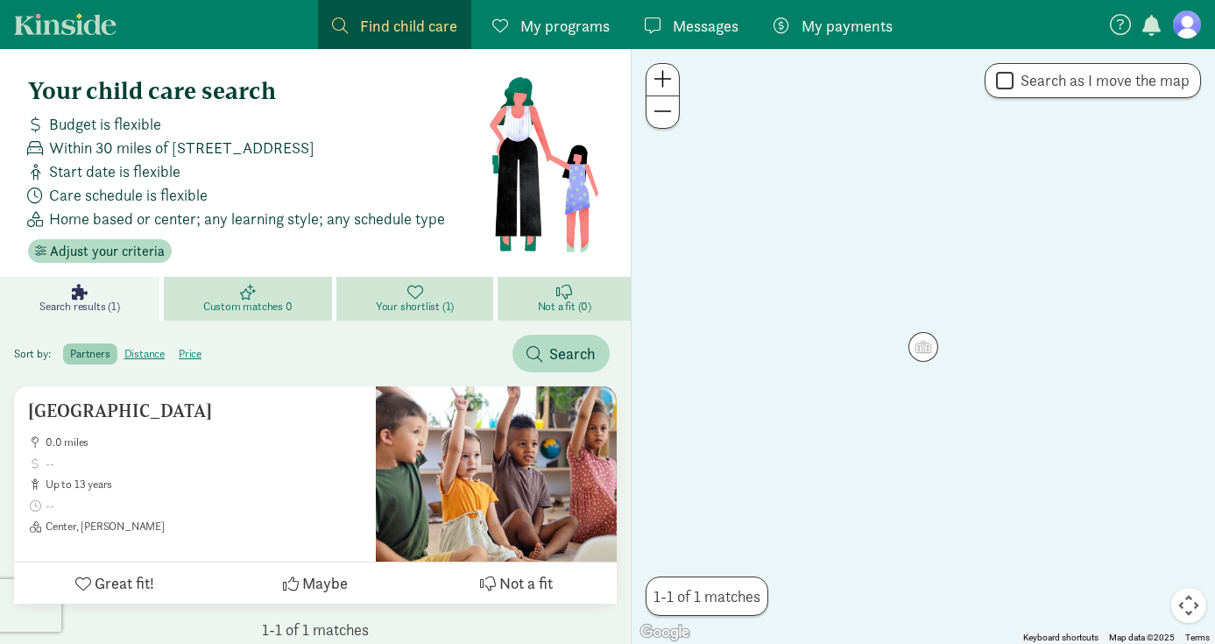
click at [783, 18] on span at bounding box center [782, 26] width 16 height 16
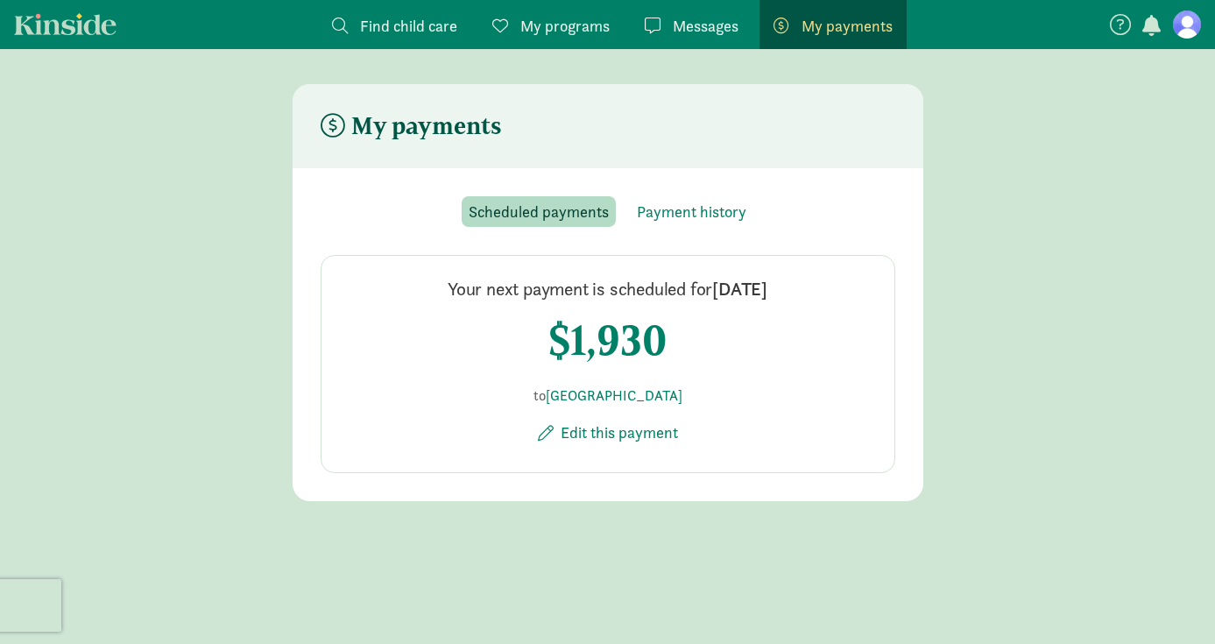
click at [1126, 25] on icon at bounding box center [1120, 24] width 21 height 21
click at [1197, 63] on icon at bounding box center [1194, 70] width 16 height 21
click at [1145, 15] on span "button" at bounding box center [1151, 25] width 18 height 21
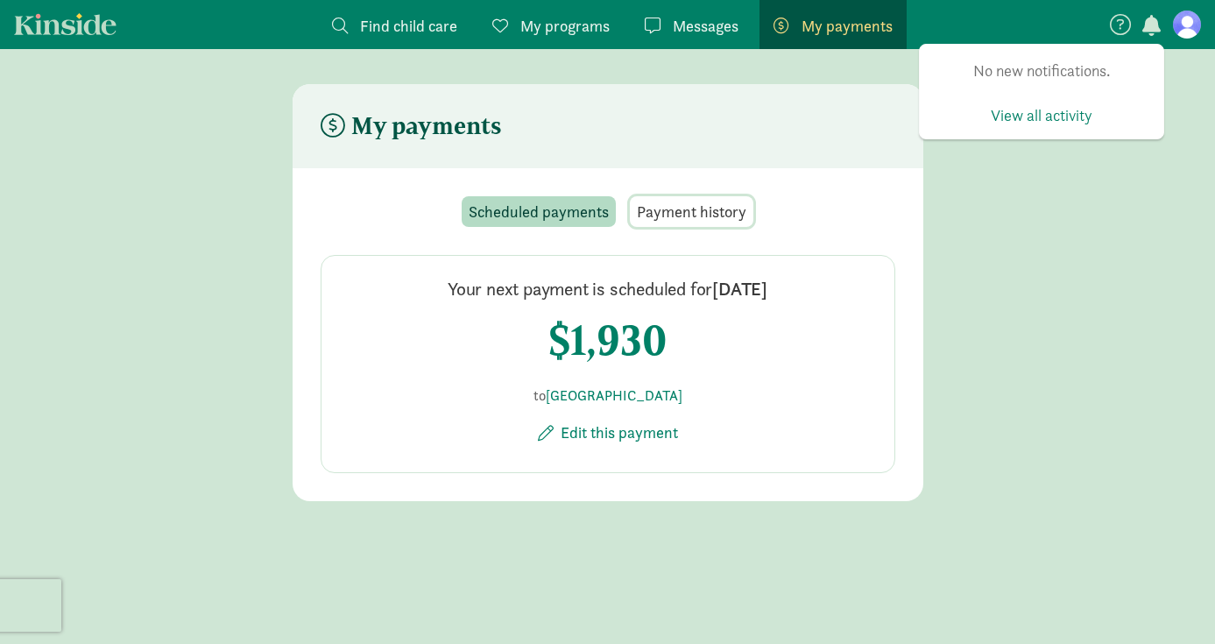
click at [709, 224] on button "Payment history" at bounding box center [692, 211] width 124 height 31
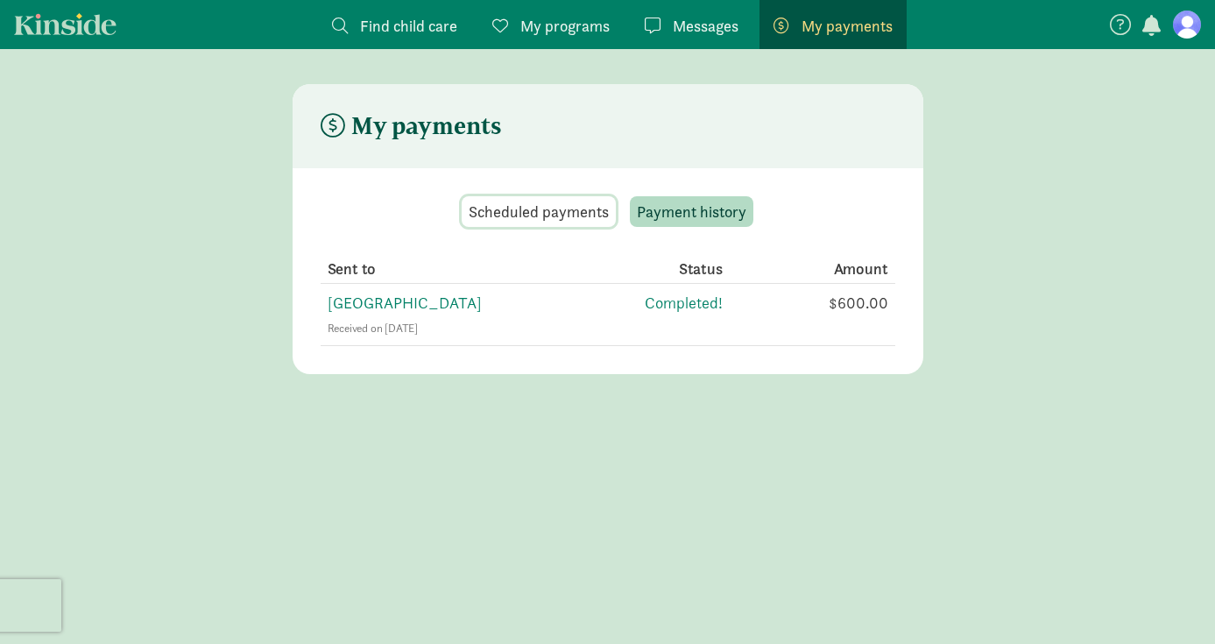
click at [527, 204] on span "Scheduled payments" at bounding box center [539, 212] width 140 height 24
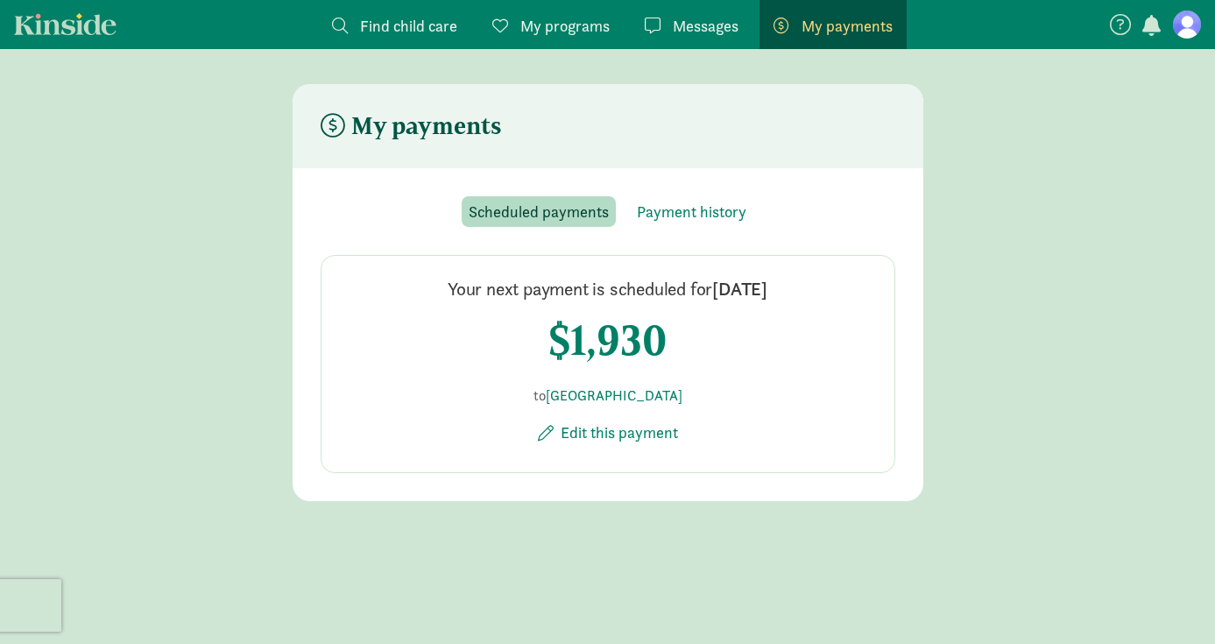
click at [1193, 31] on figure at bounding box center [1187, 25] width 28 height 28
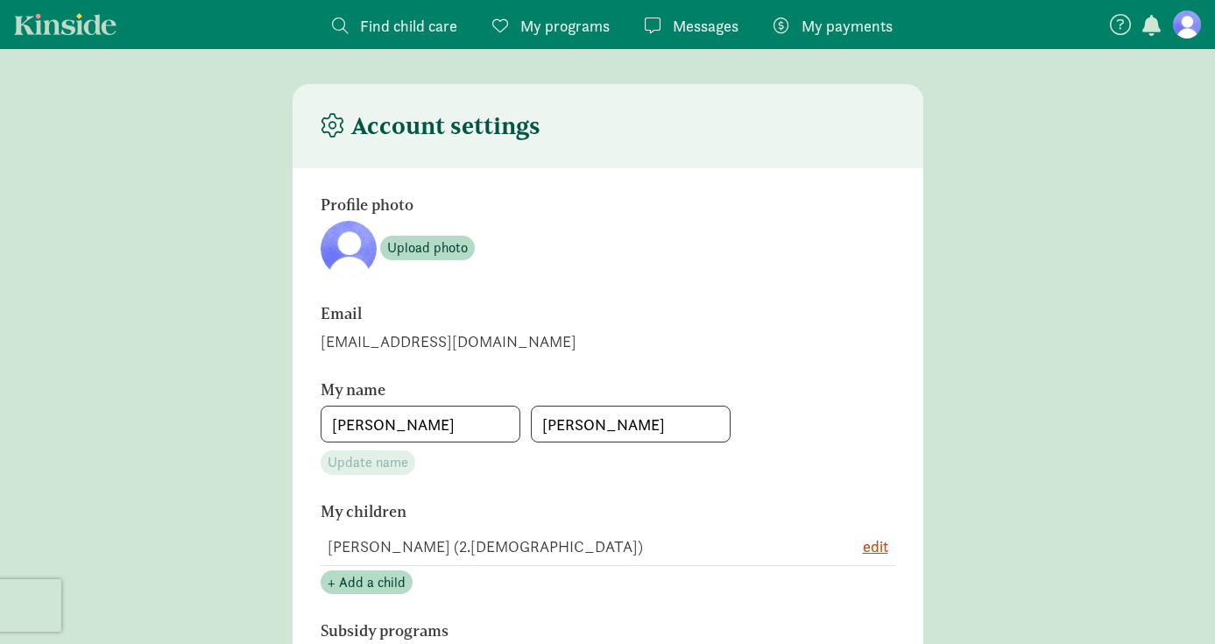
click at [712, 32] on span "Messages" at bounding box center [706, 26] width 66 height 24
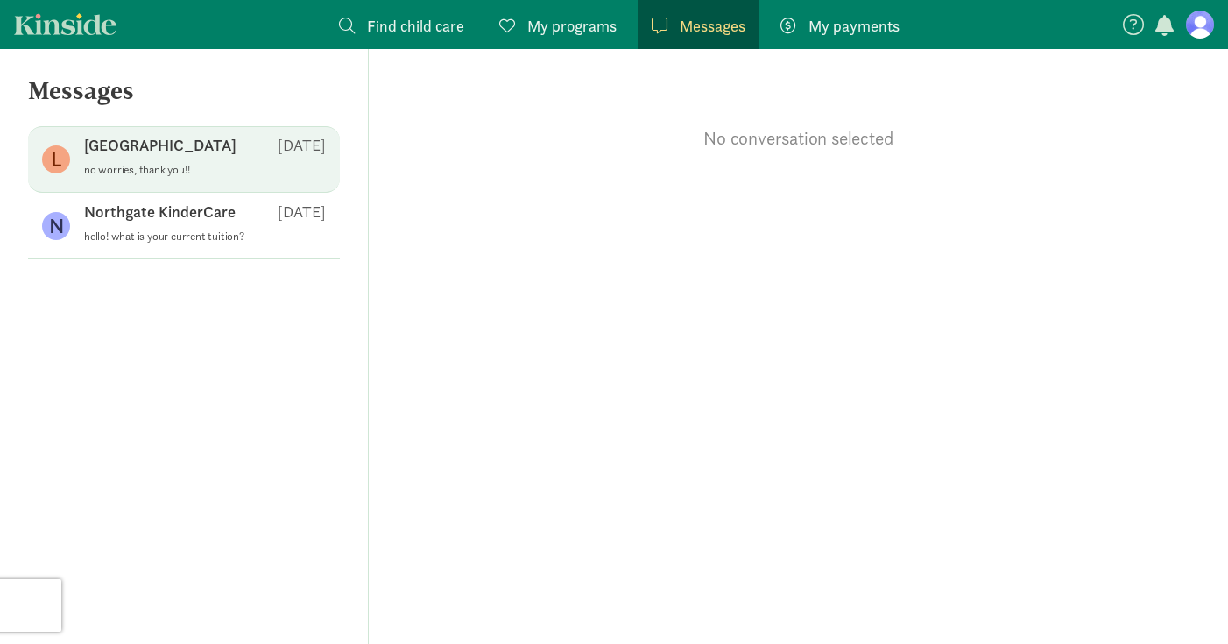
click at [214, 163] on p "no worries, thank you!!" at bounding box center [205, 170] width 242 height 14
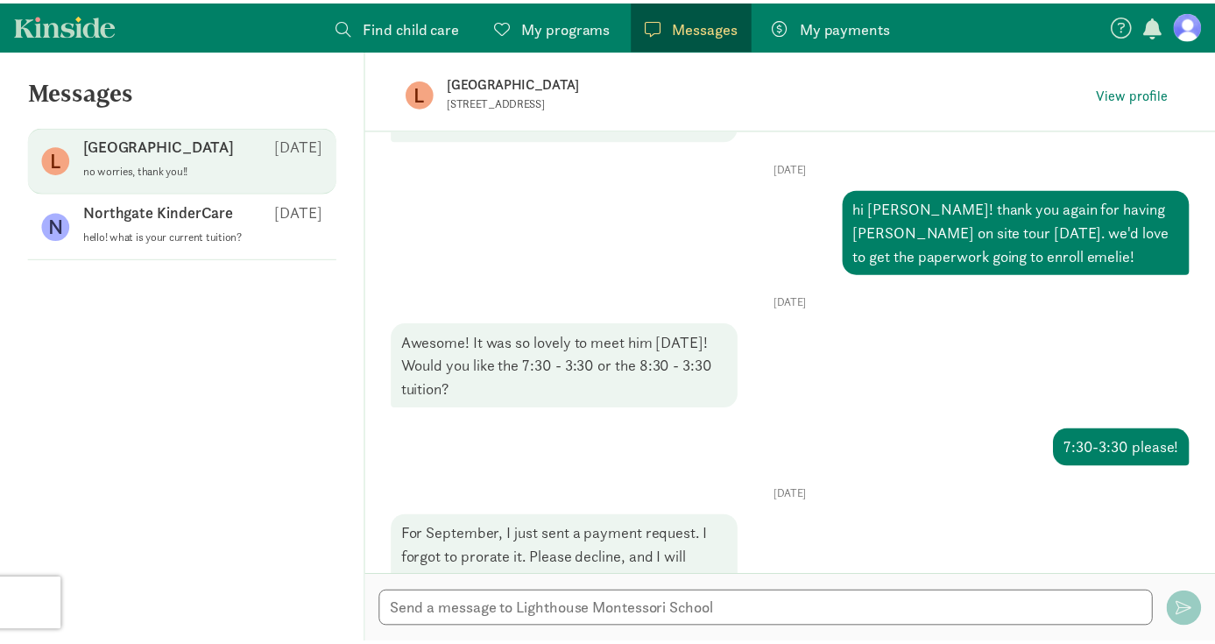
scroll to position [714, 0]
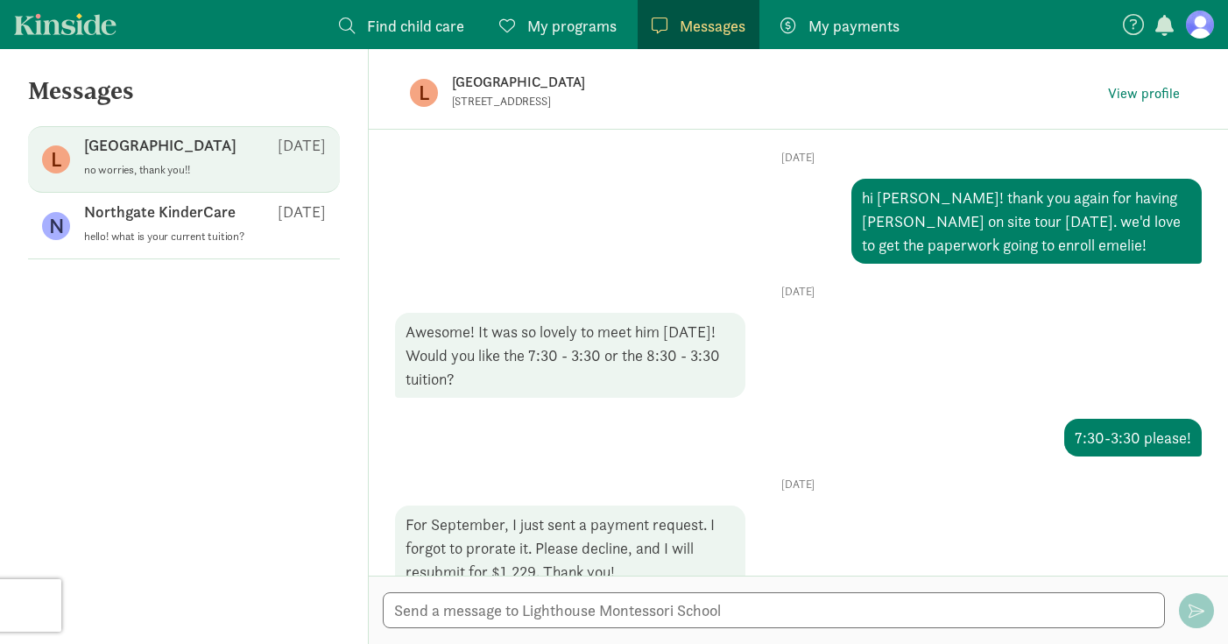
click at [1198, 28] on figure at bounding box center [1200, 25] width 28 height 28
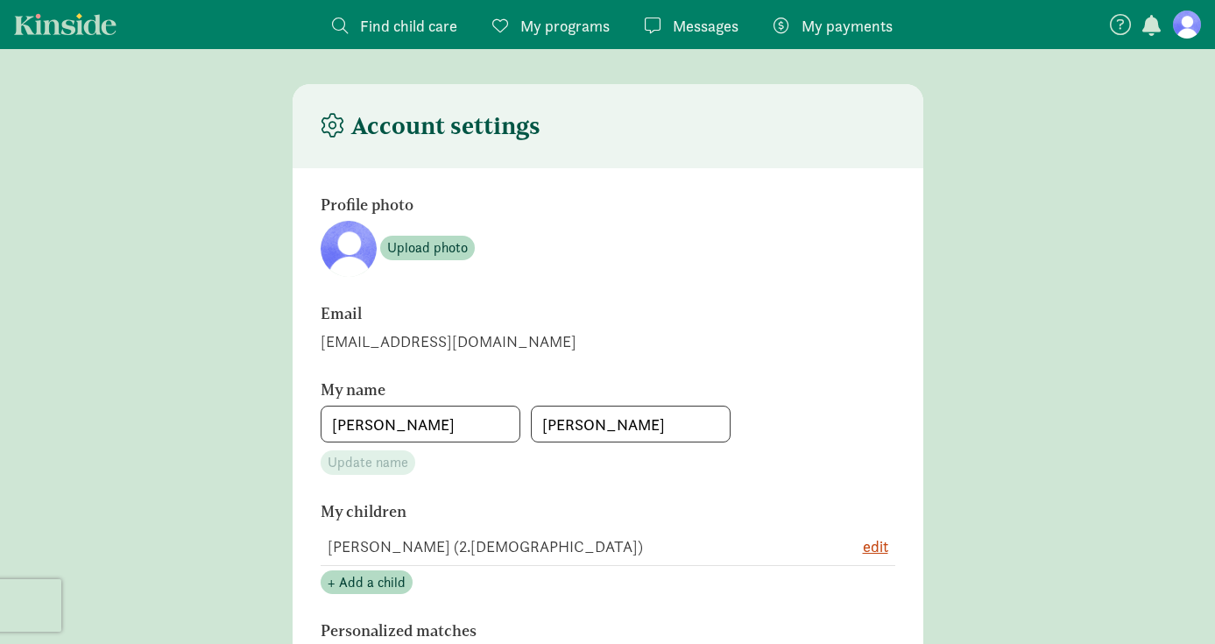
click at [1152, 25] on span "button" at bounding box center [1151, 25] width 18 height 21
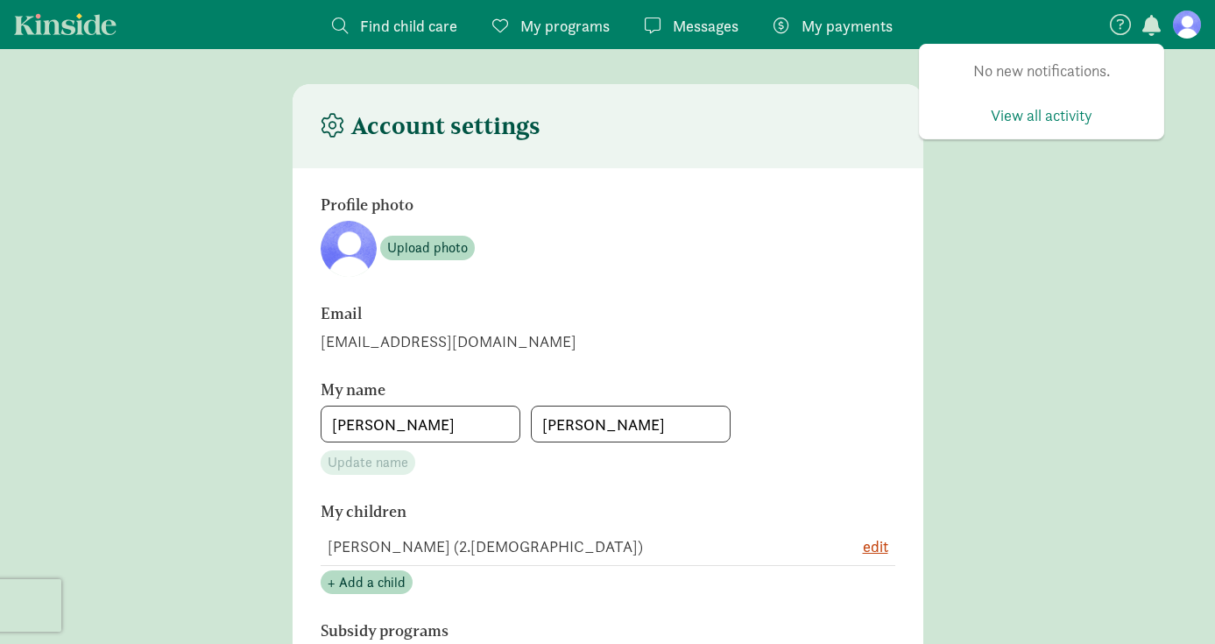
click at [867, 27] on span "My payments" at bounding box center [847, 26] width 91 height 24
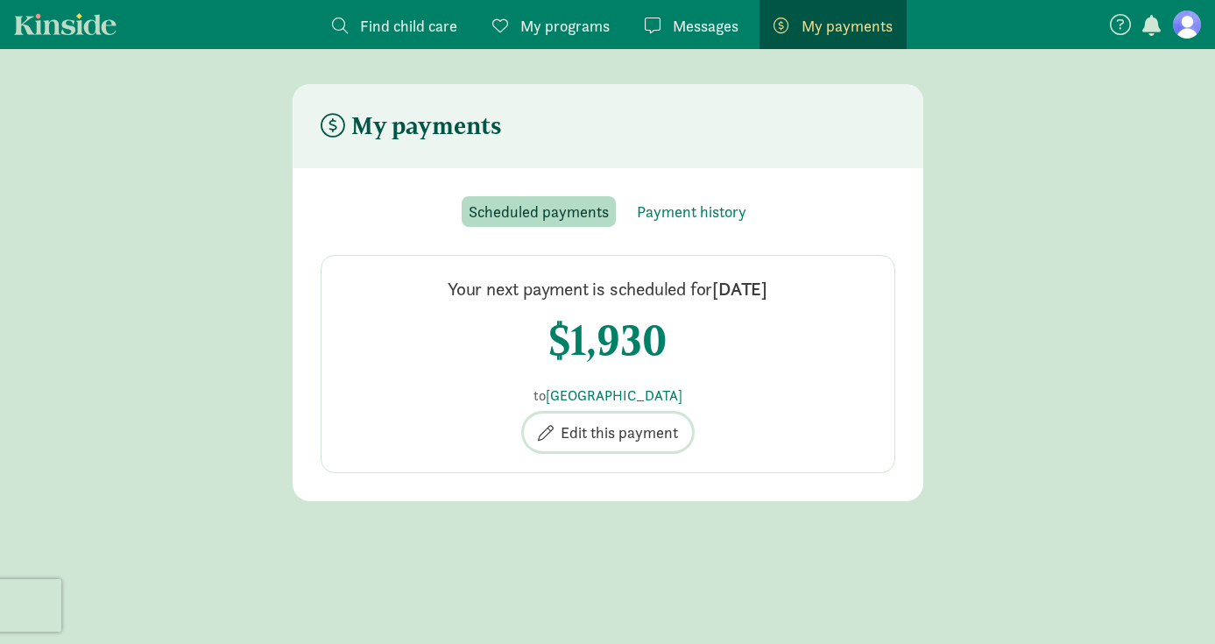
click at [612, 433] on span "Edit this payment" at bounding box center [619, 433] width 117 height 24
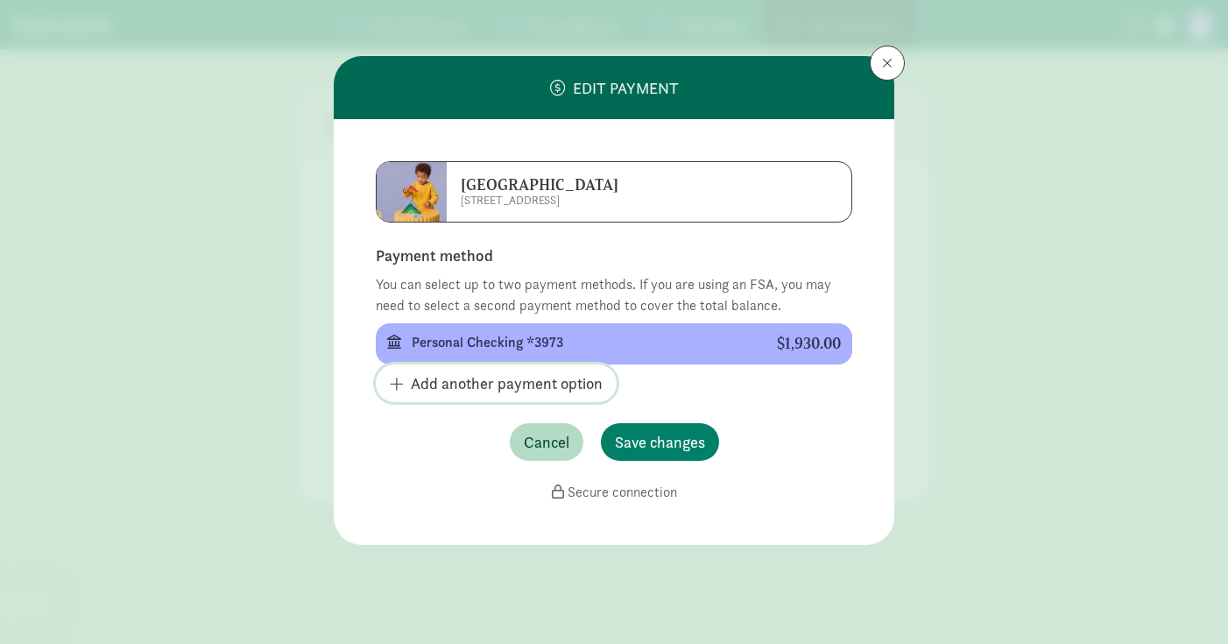
click at [512, 384] on span "Add another payment option" at bounding box center [507, 383] width 192 height 24
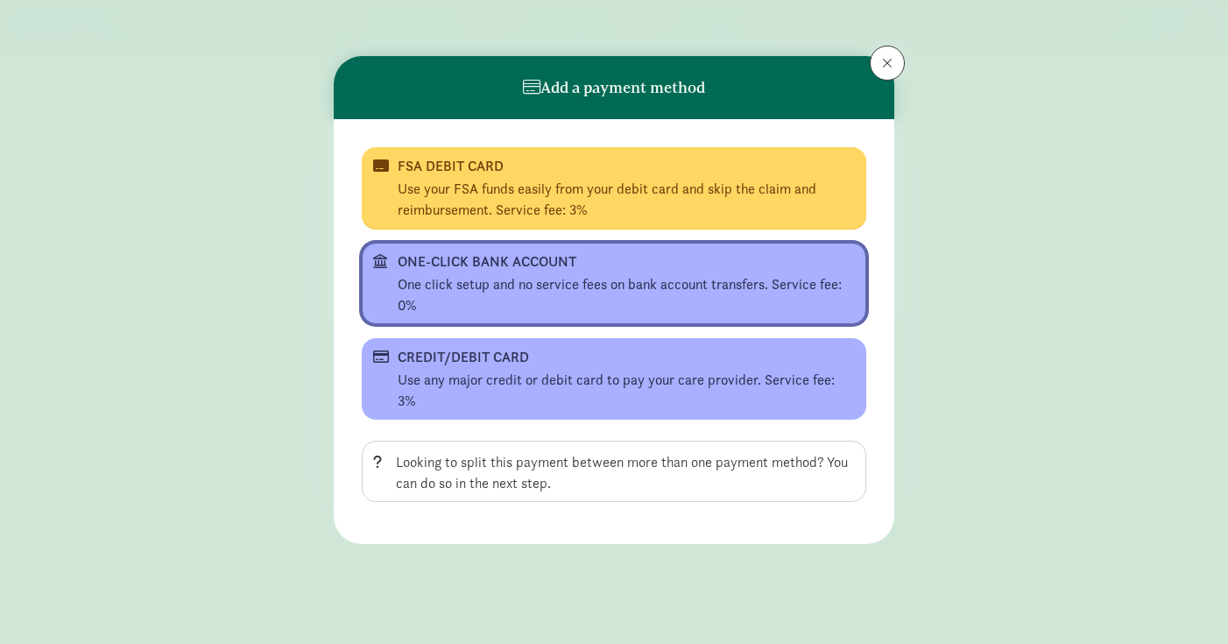
click at [527, 276] on div "One click setup and no service fees on bank account transfers. Service fee: 0%" at bounding box center [626, 295] width 457 height 42
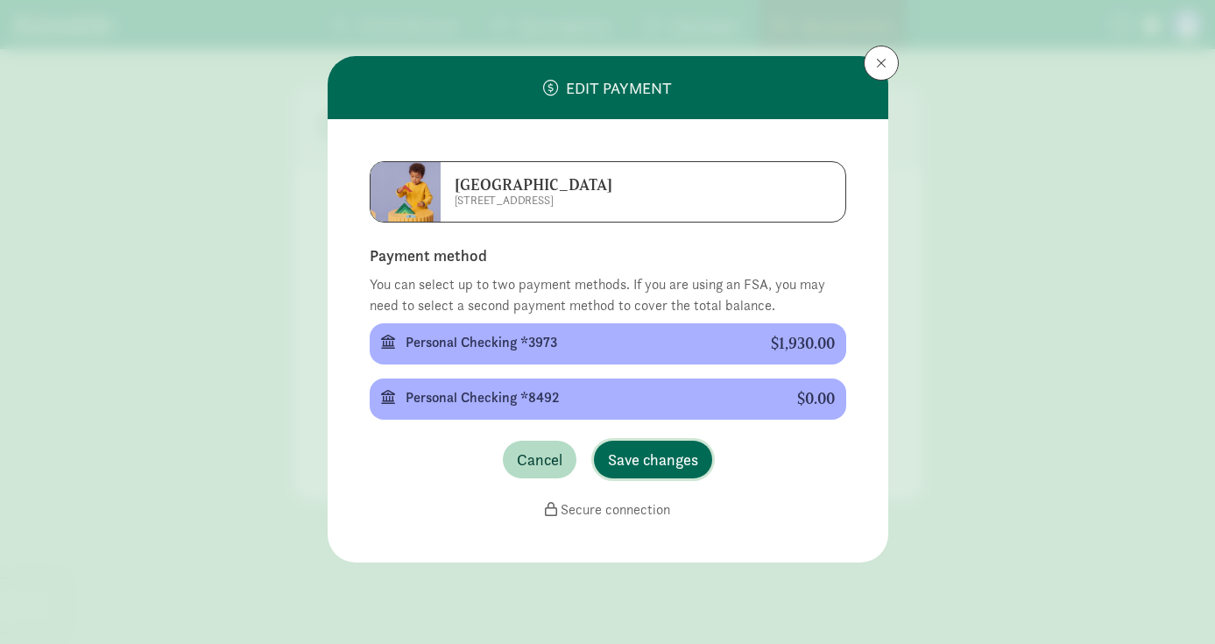
click at [655, 467] on span "Save changes" at bounding box center [653, 460] width 90 height 24
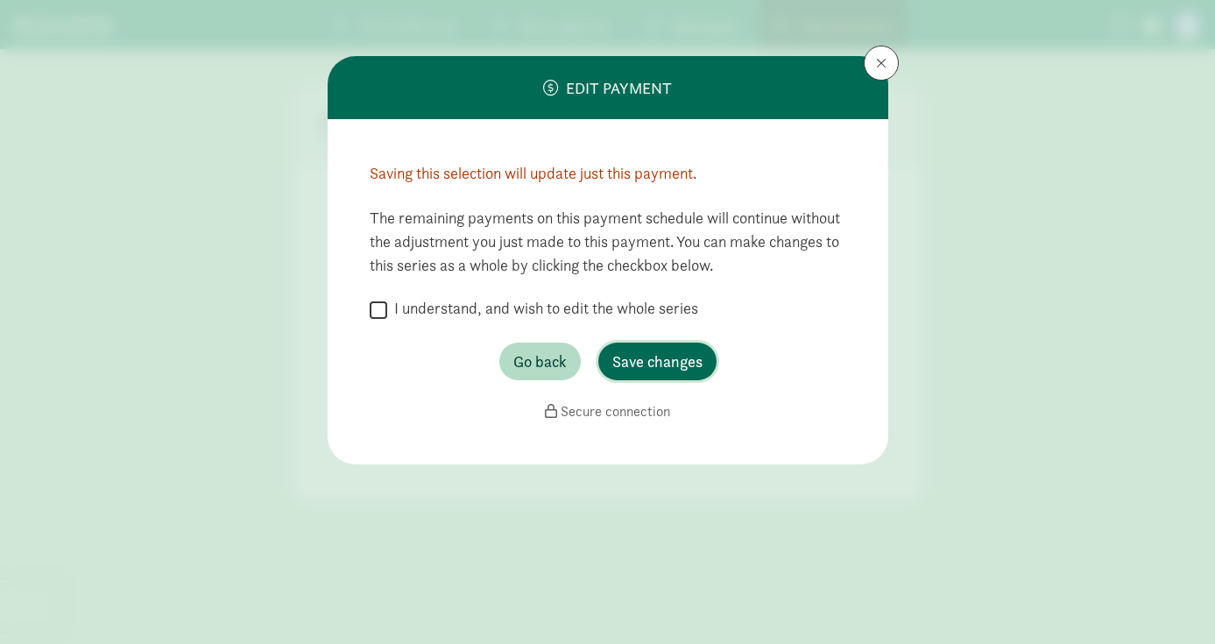
click at [657, 362] on span "Save changes" at bounding box center [657, 362] width 90 height 24
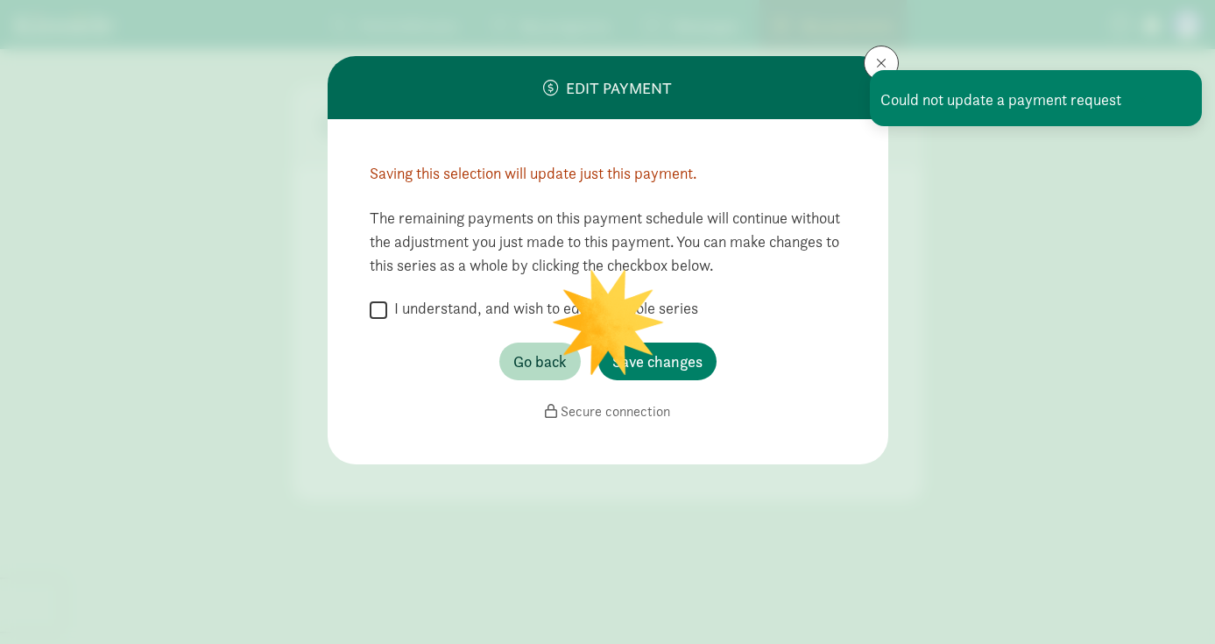
click at [387, 305] on label "I understand, and wish to edit the whole series" at bounding box center [542, 308] width 311 height 21
click at [382, 305] on input "I understand, and wish to edit the whole series" at bounding box center [379, 310] width 18 height 24
checkbox input "true"
click at [682, 372] on span "Save changes" at bounding box center [657, 362] width 90 height 24
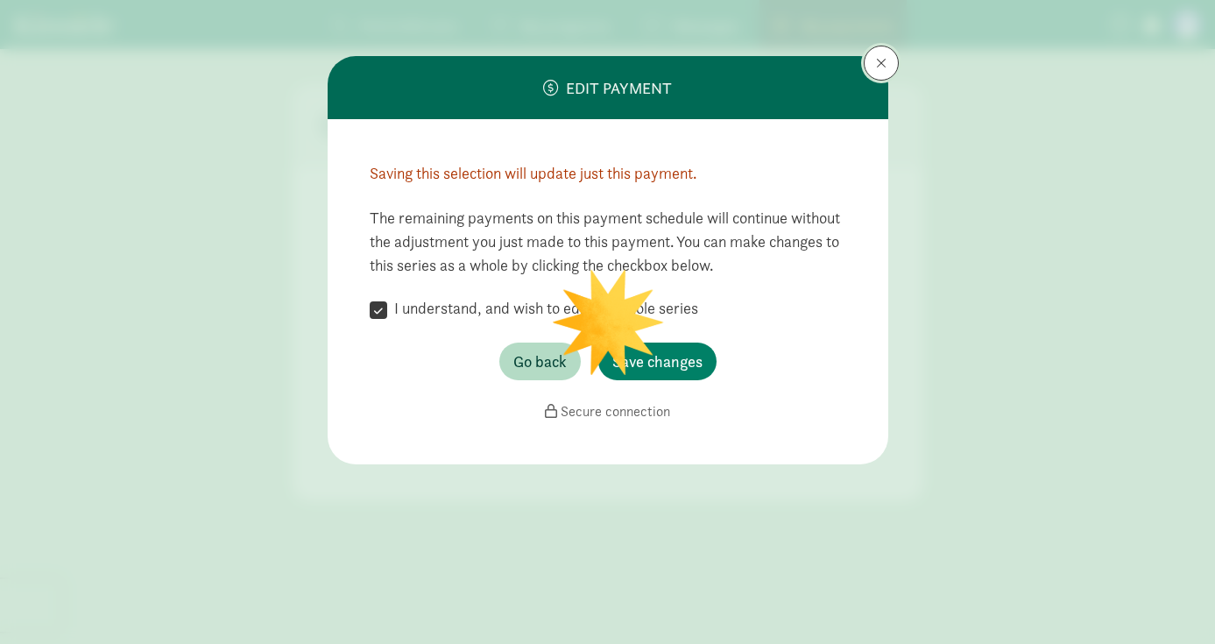
click at [878, 64] on span at bounding box center [881, 63] width 11 height 14
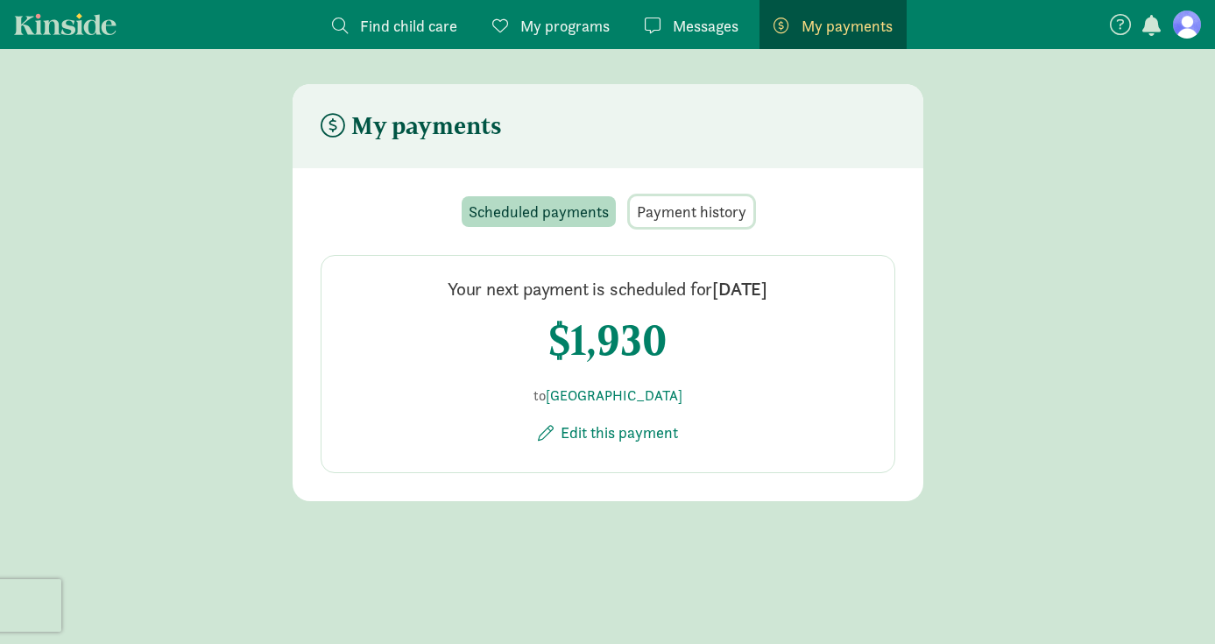
click at [701, 216] on span "Payment history" at bounding box center [692, 212] width 110 height 24
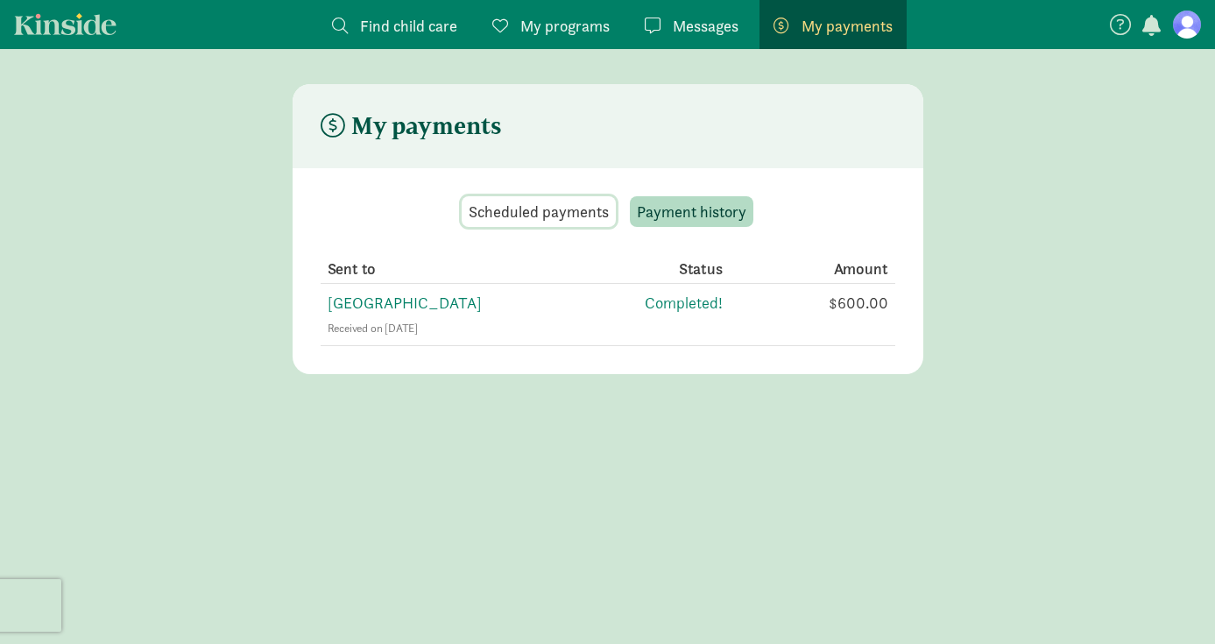
click at [546, 209] on span "Scheduled payments" at bounding box center [539, 212] width 140 height 24
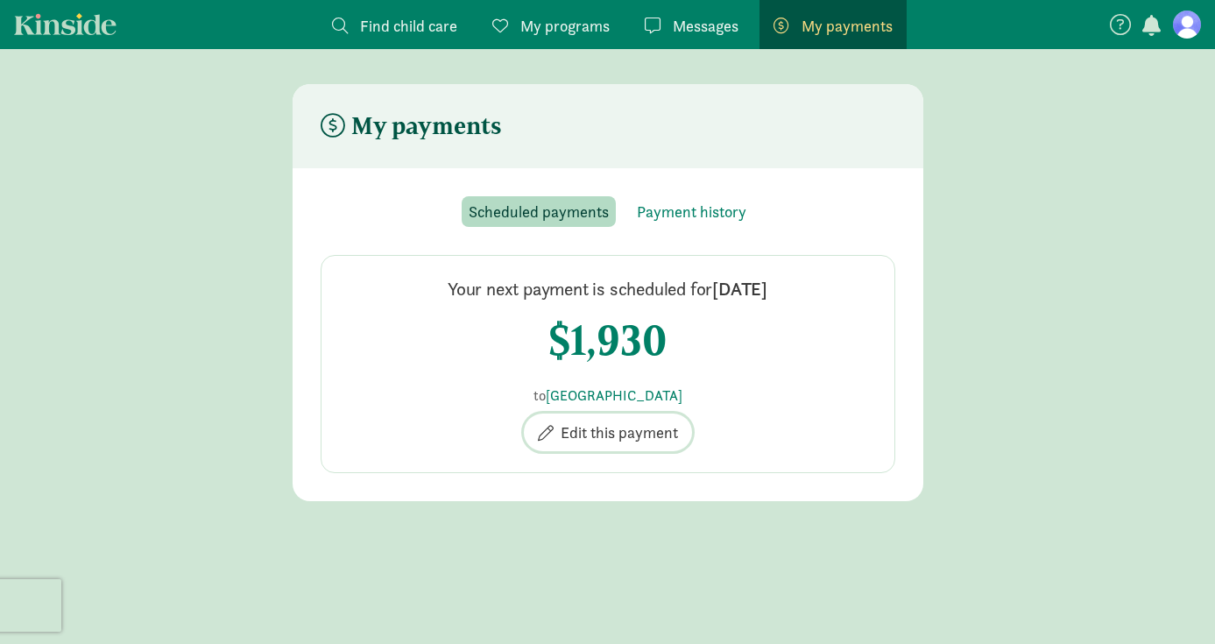
click at [624, 428] on span "Edit this payment" at bounding box center [619, 433] width 117 height 24
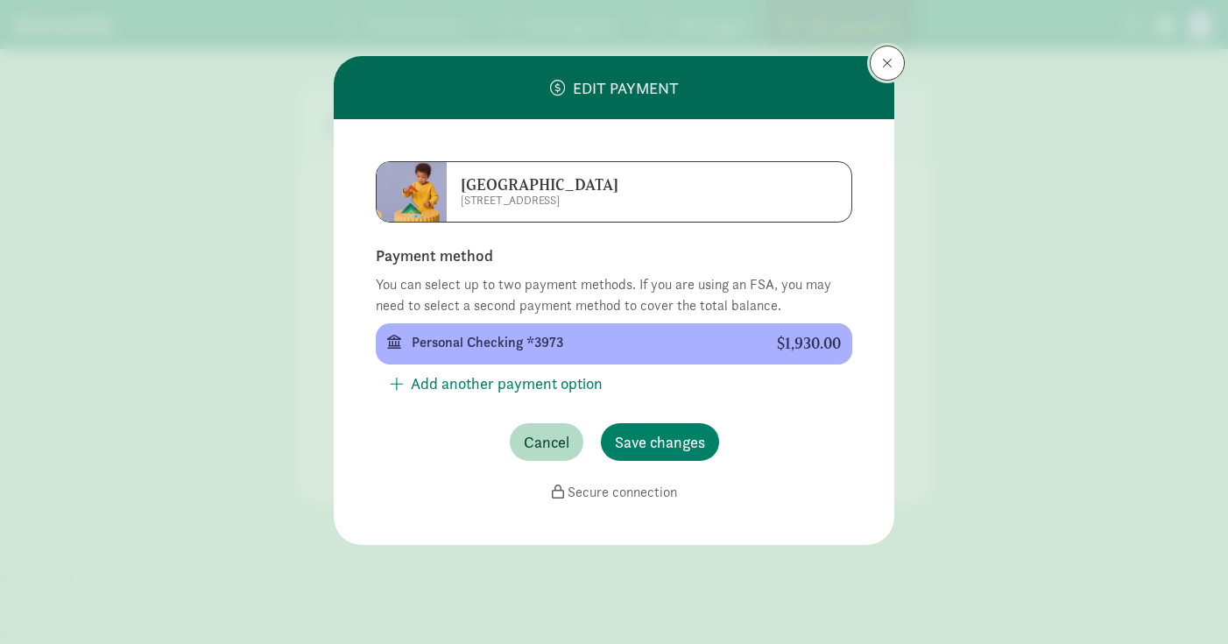
click at [885, 60] on span at bounding box center [887, 63] width 11 height 14
